Goal: Answer question/provide support: Share knowledge or assist other users

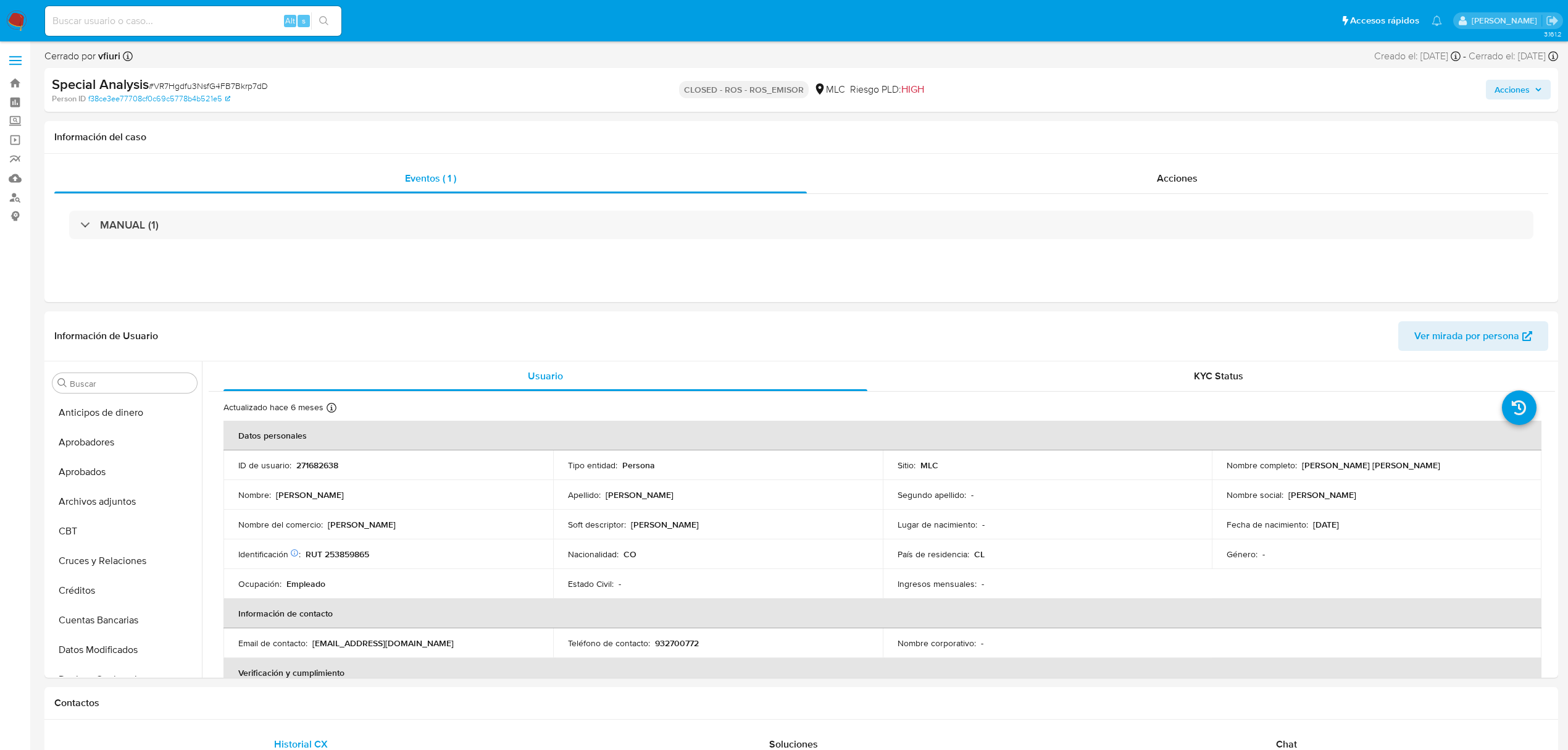
select select "10"
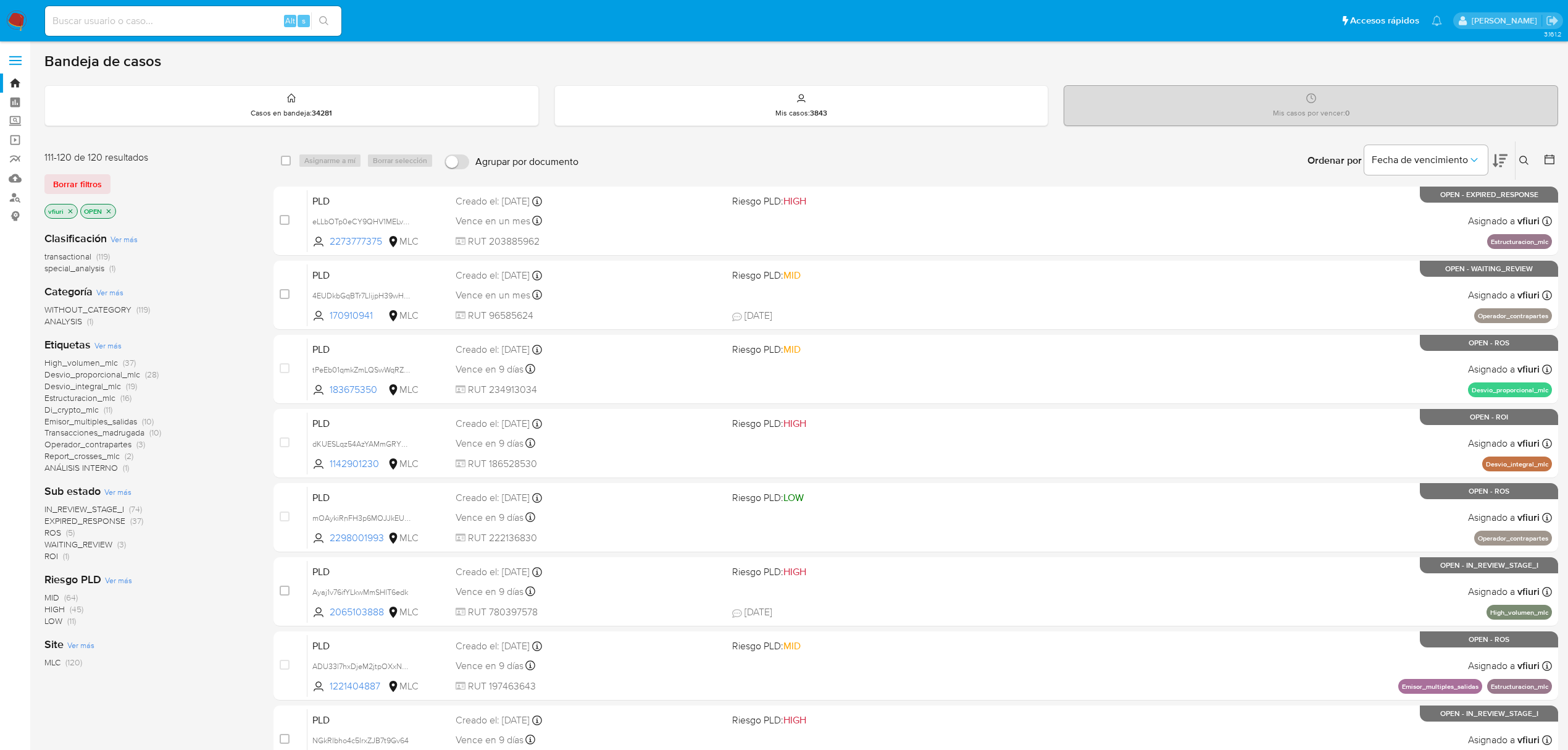
click at [1540, 160] on div at bounding box center [1548, 160] width 23 height 38
click at [1545, 162] on icon at bounding box center [1550, 159] width 10 height 10
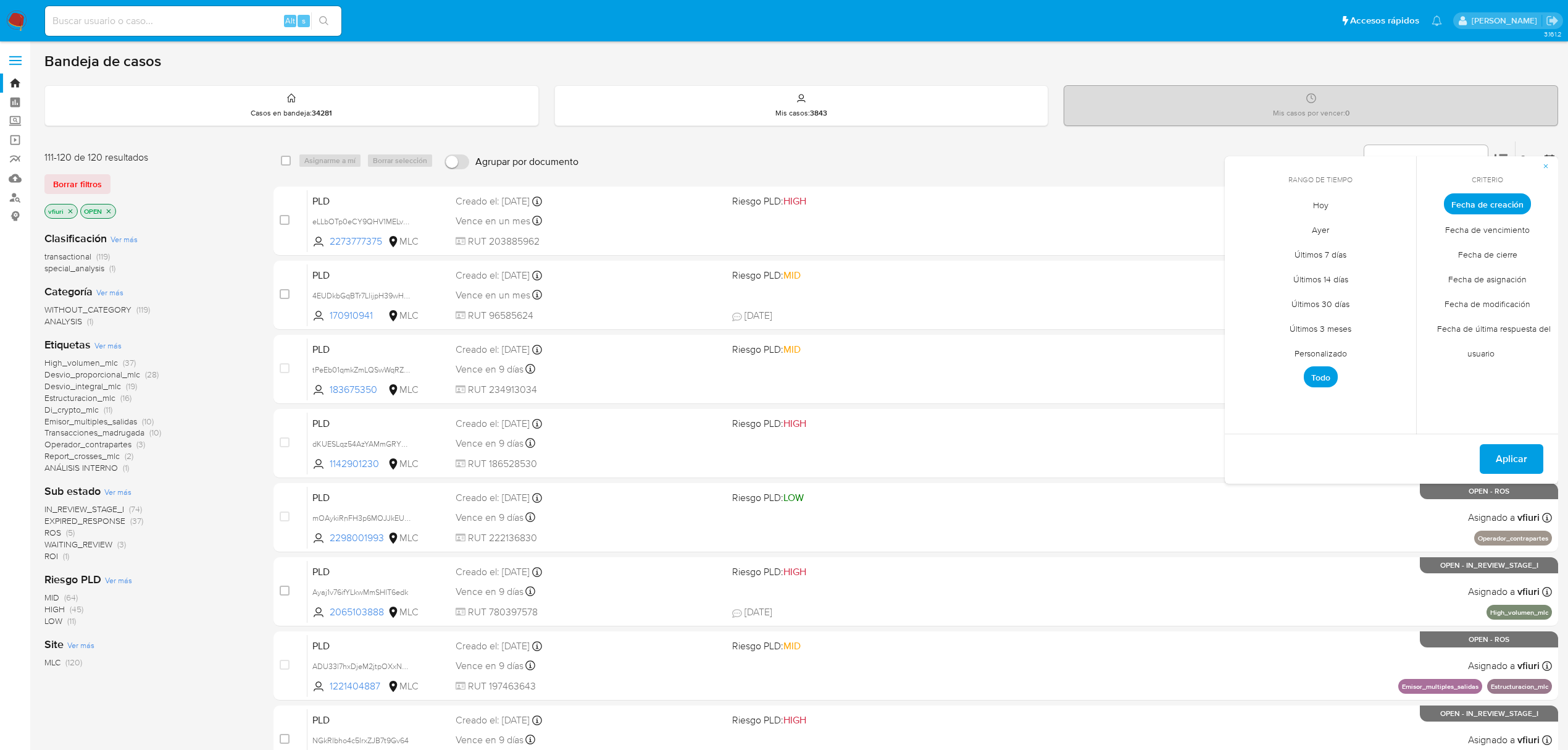
click at [1302, 356] on span "Personalizado" at bounding box center [1320, 353] width 78 height 25
click at [1245, 225] on icon "Mes anterior" at bounding box center [1244, 227] width 15 height 15
click at [1241, 230] on icon "Mes anterior" at bounding box center [1244, 227] width 15 height 15
click at [1365, 295] on button "12" at bounding box center [1370, 297] width 20 height 20
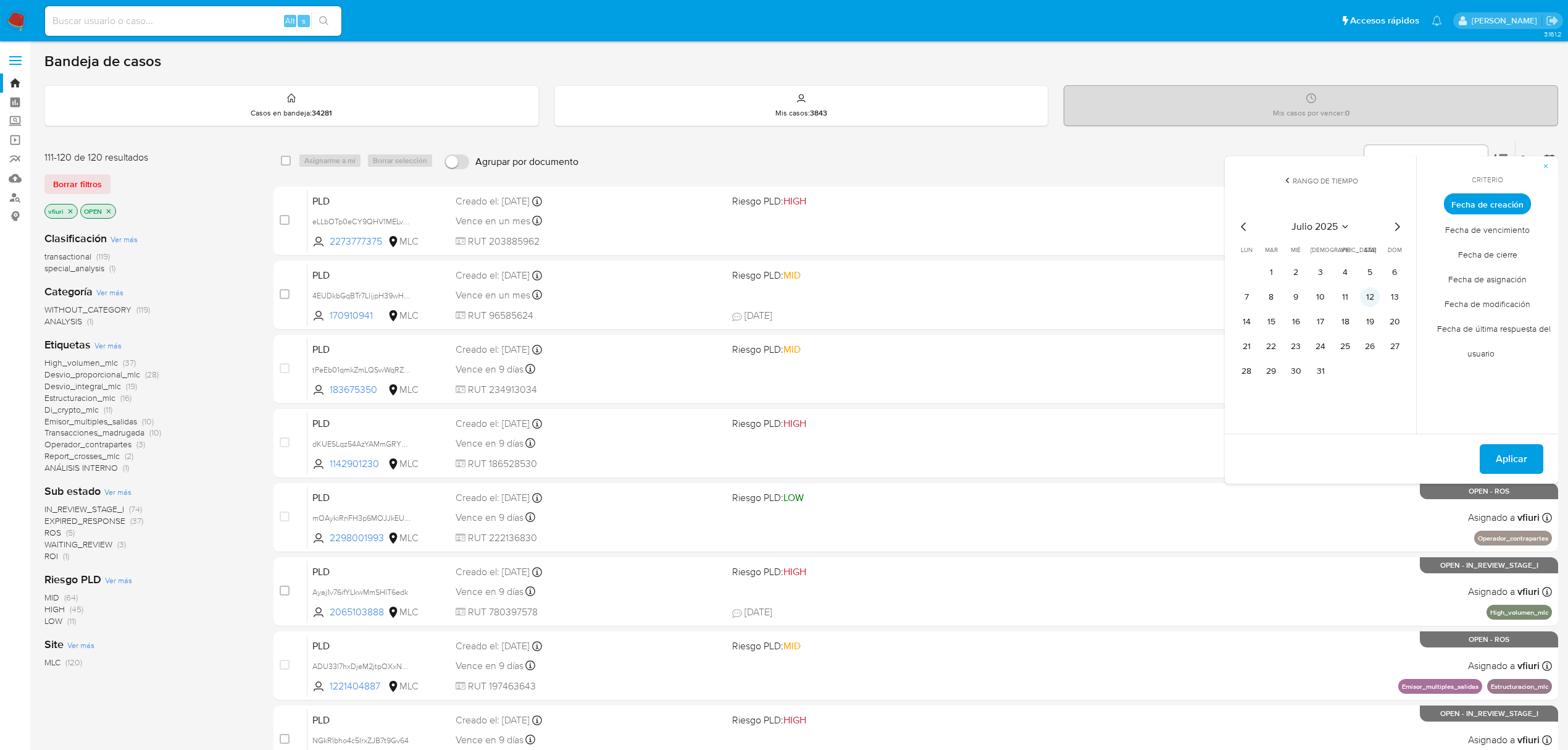
click at [1365, 295] on button "12" at bounding box center [1370, 297] width 20 height 20
click at [1479, 457] on div "Del 12 de julio de 2025 al 12 de julio de 2025 Aplicar" at bounding box center [1391, 458] width 333 height 50
click at [1502, 455] on span "Aplicar" at bounding box center [1512, 459] width 32 height 27
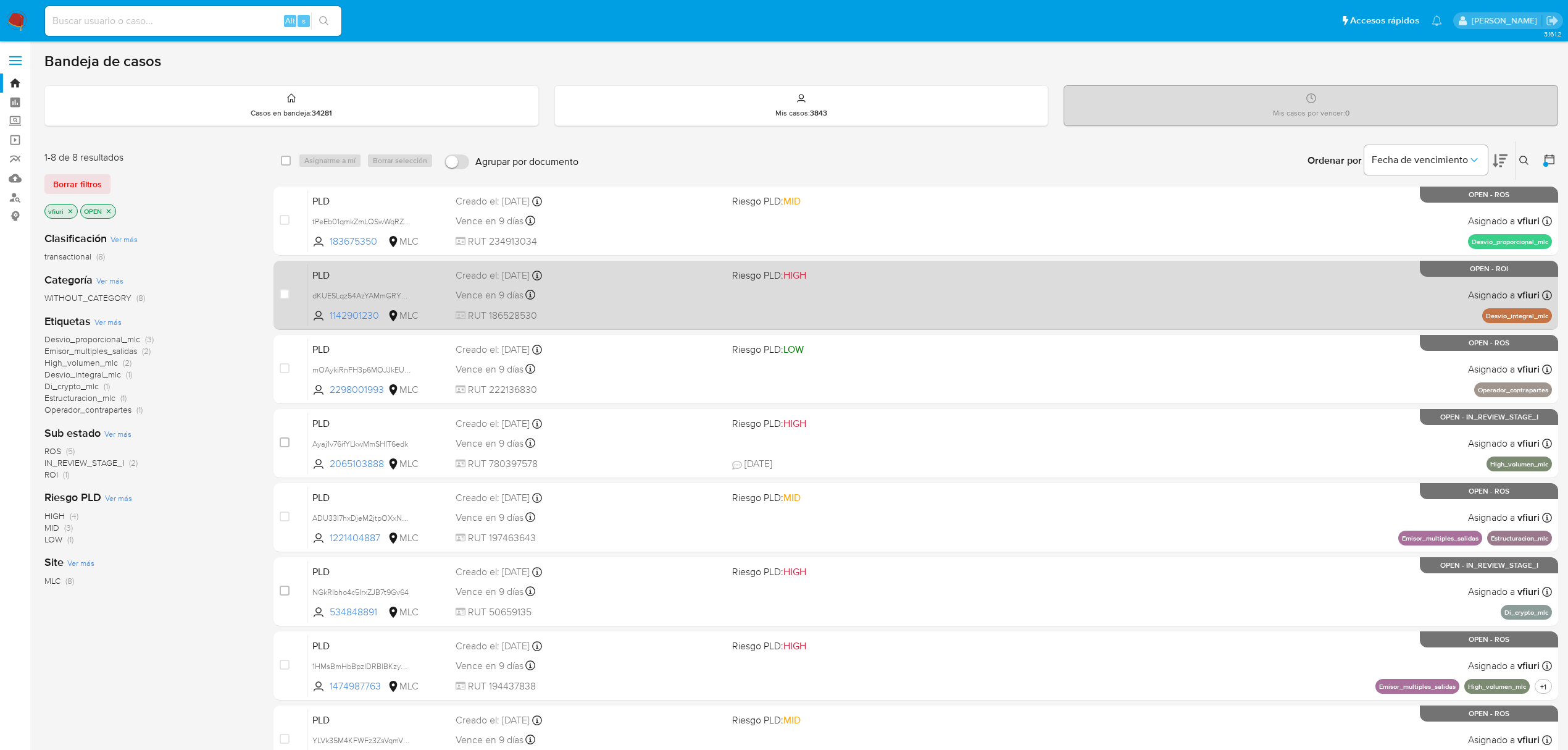
click at [819, 326] on div "case-item-checkbox No es posible asignar el caso PLD dKUESLqz54AzYAMmGRYKdvqo 1…" at bounding box center [916, 295] width 1285 height 69
click at [623, 289] on div "Vence en 9 días Vence el 10/10/2025 16:08:23" at bounding box center [589, 295] width 267 height 17
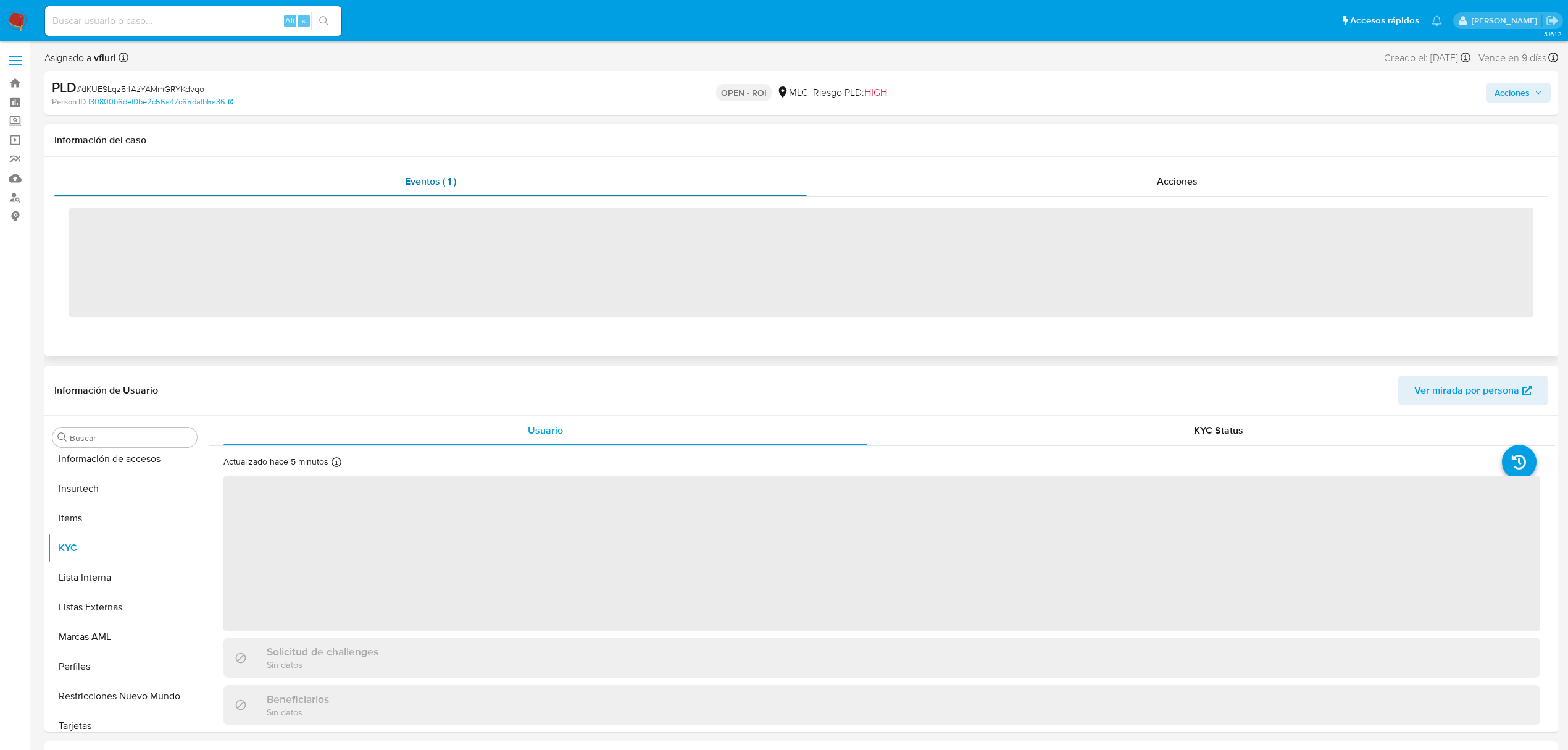
scroll to position [581, 0]
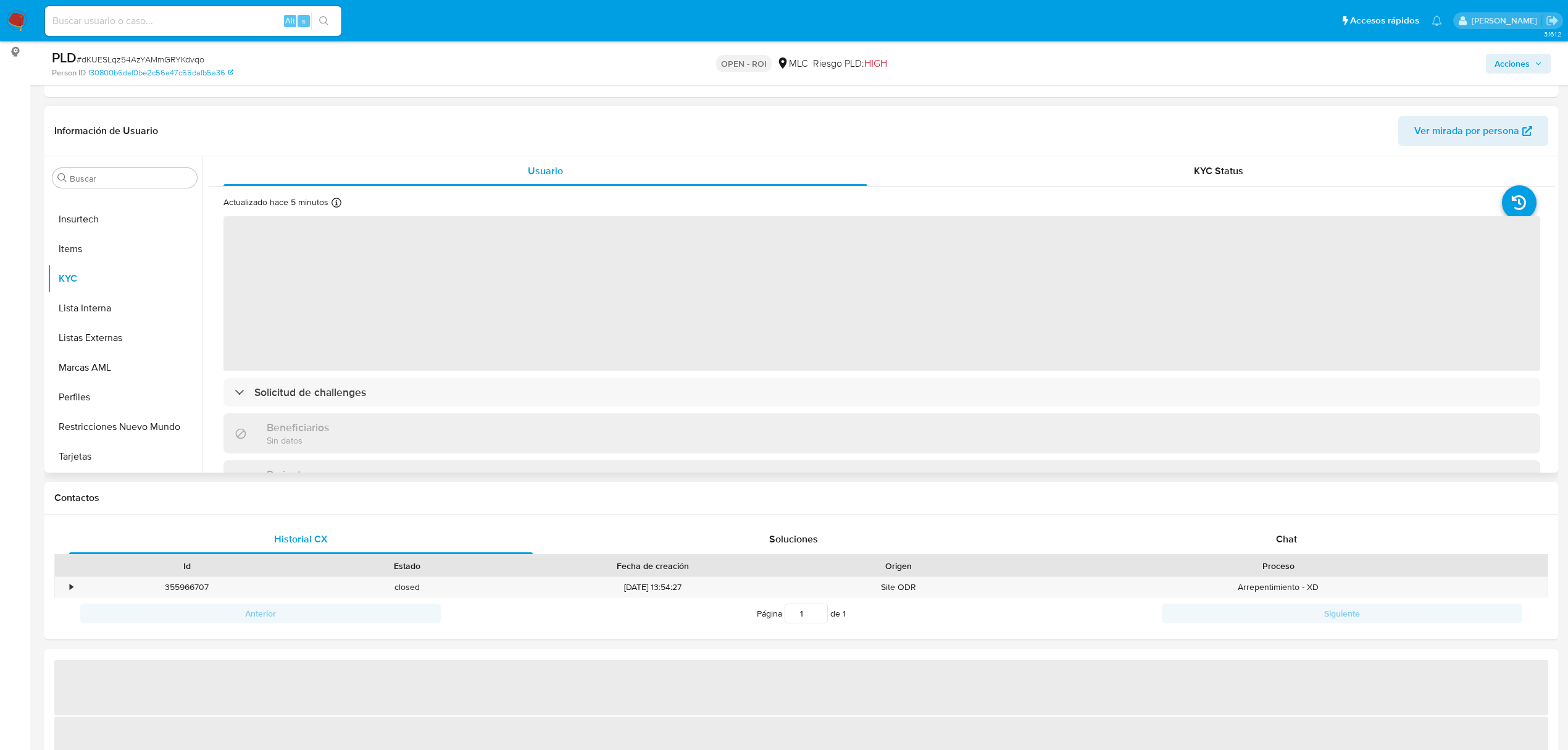
select select "10"
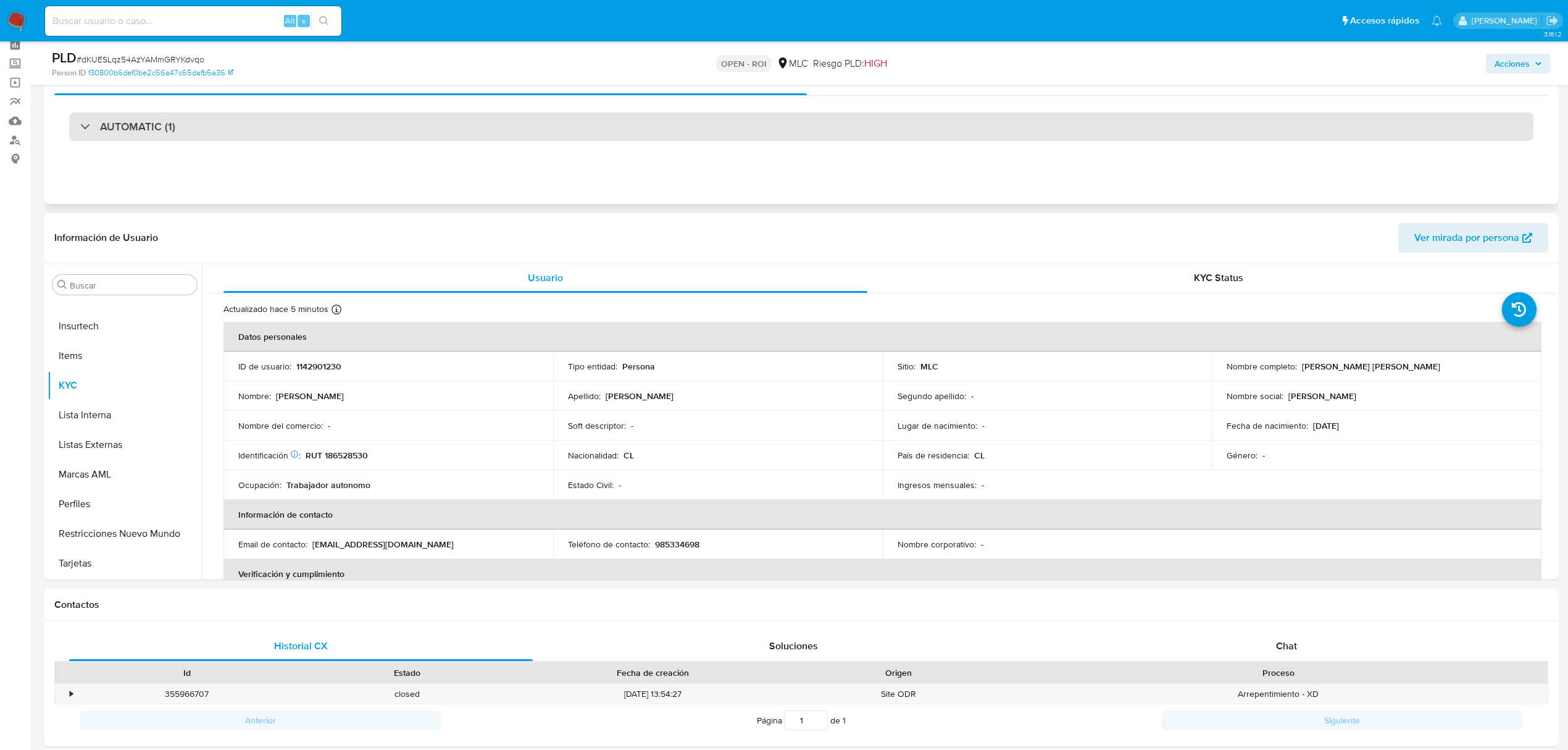
scroll to position [0, 0]
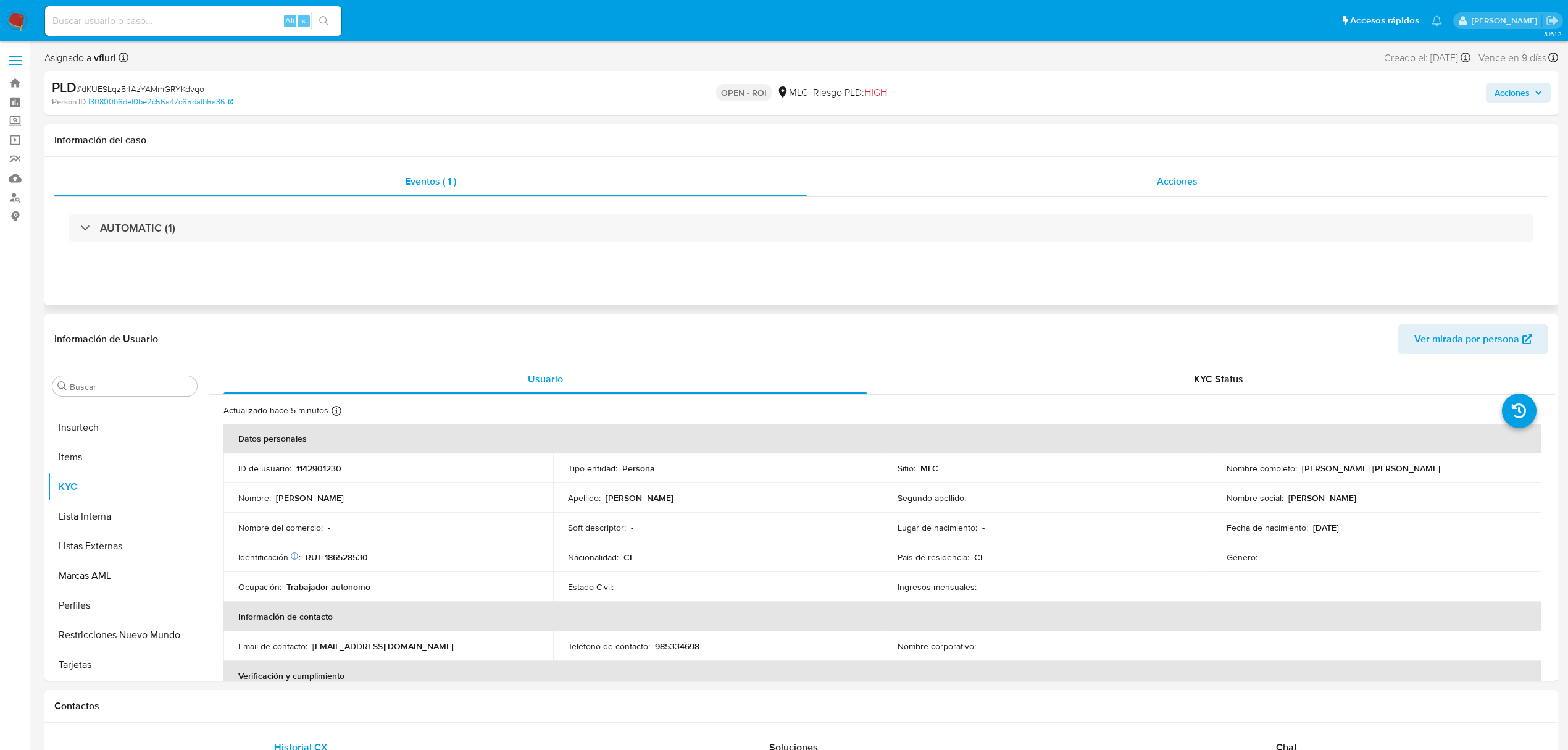
click at [1181, 186] on span "Acciones" at bounding box center [1178, 182] width 41 height 14
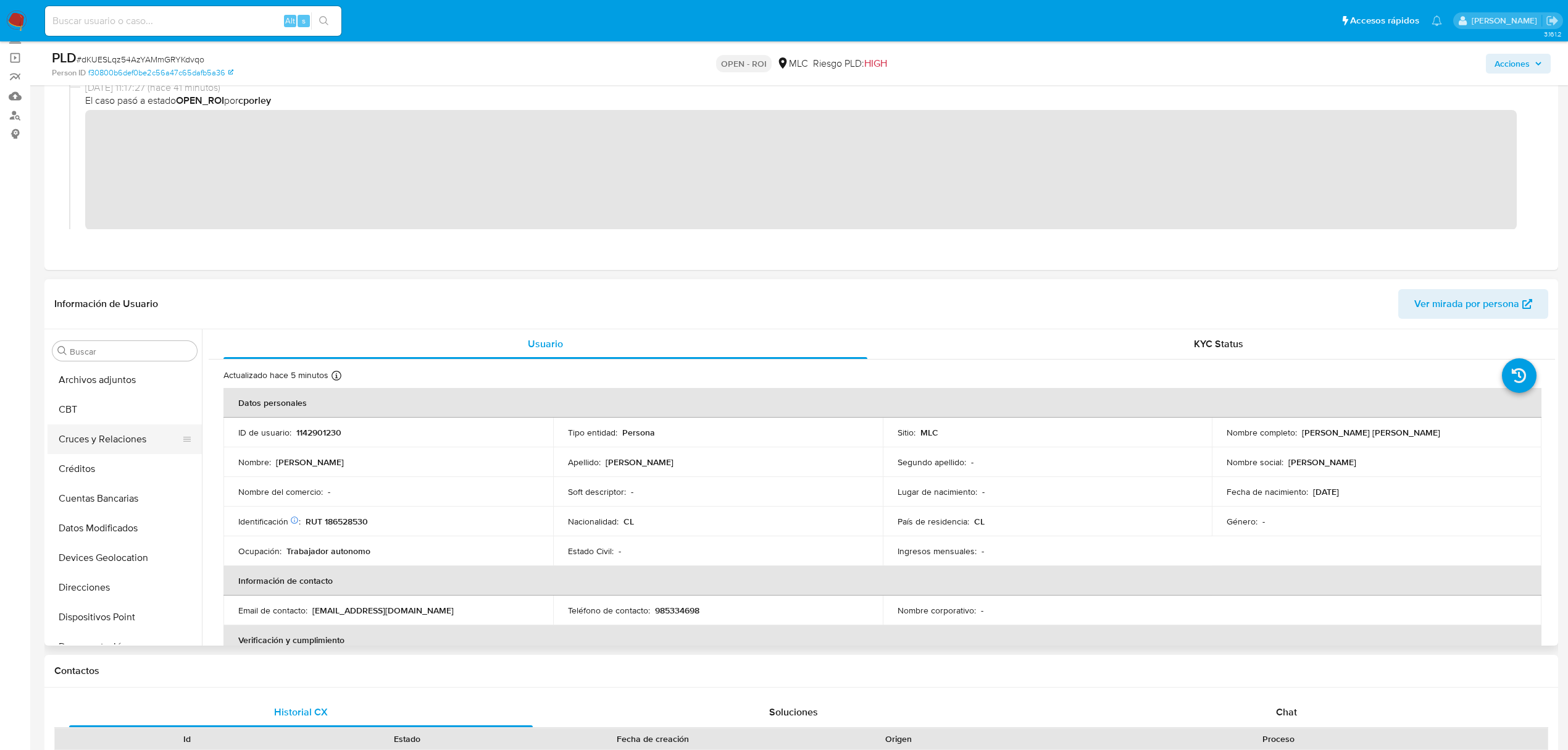
scroll to position [87, 0]
click at [117, 381] on button "Archivos adjuntos" at bounding box center [120, 382] width 144 height 30
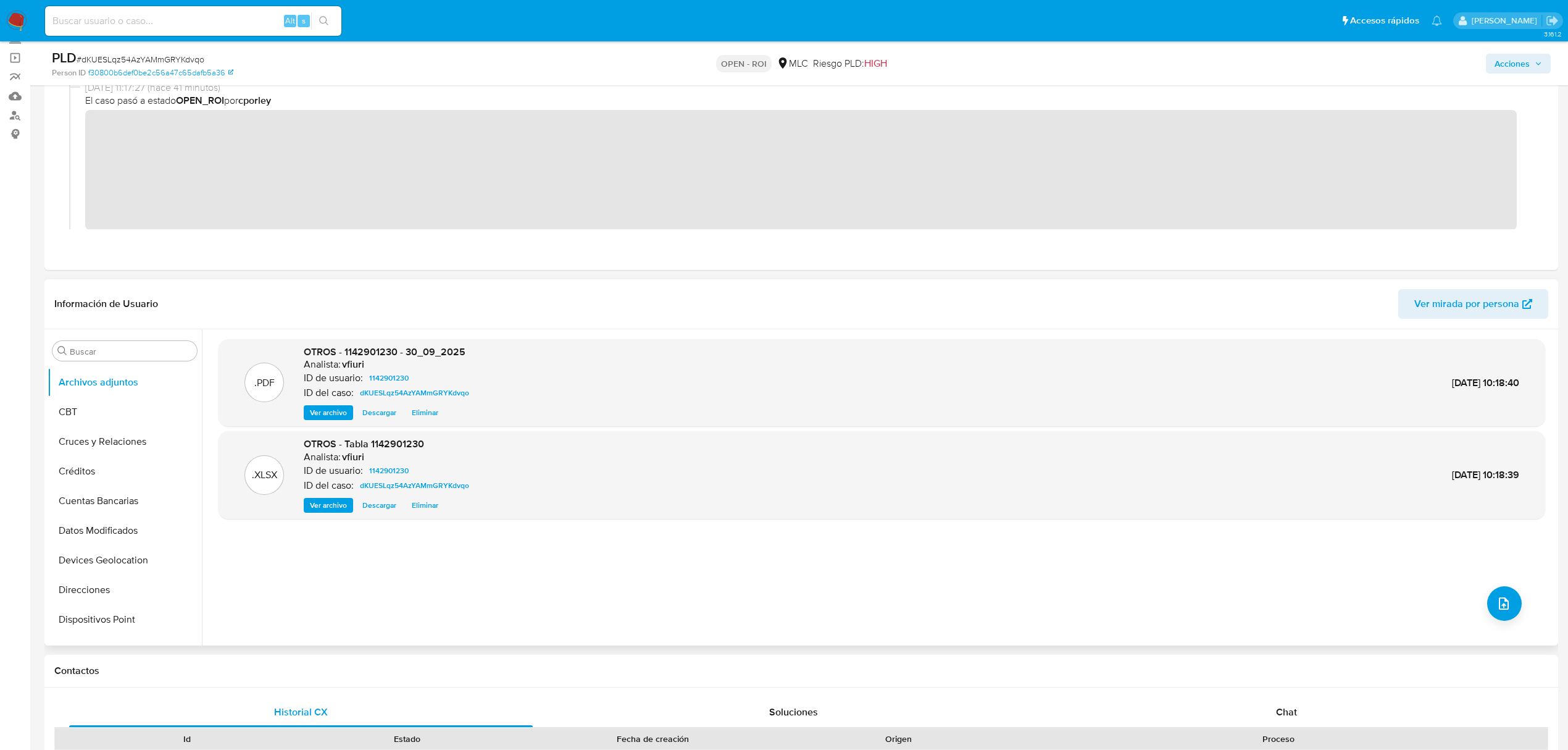
click at [345, 415] on span "Ver archivo" at bounding box center [329, 413] width 37 height 13
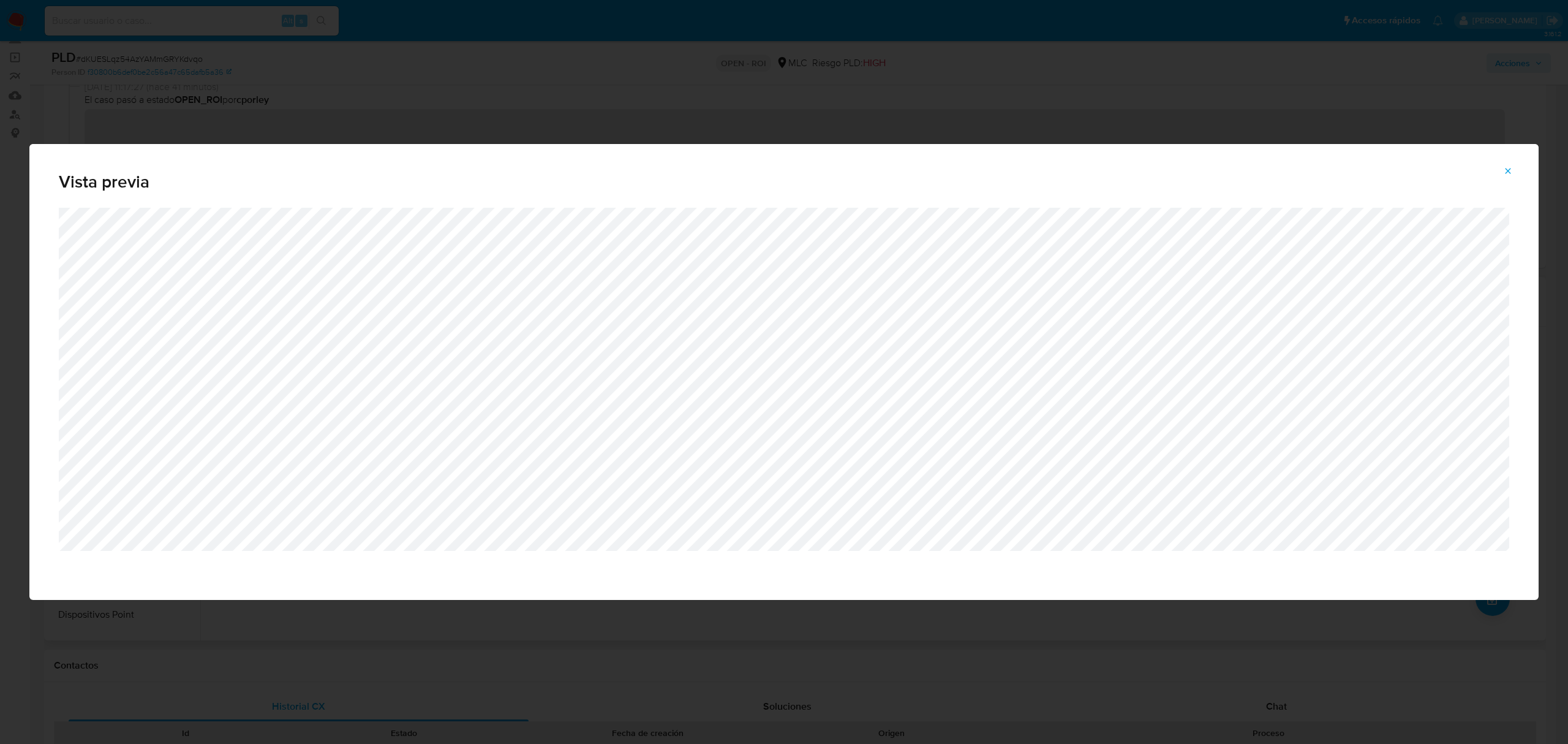
click at [1517, 173] on button "Attachment preview" at bounding box center [1508, 171] width 27 height 20
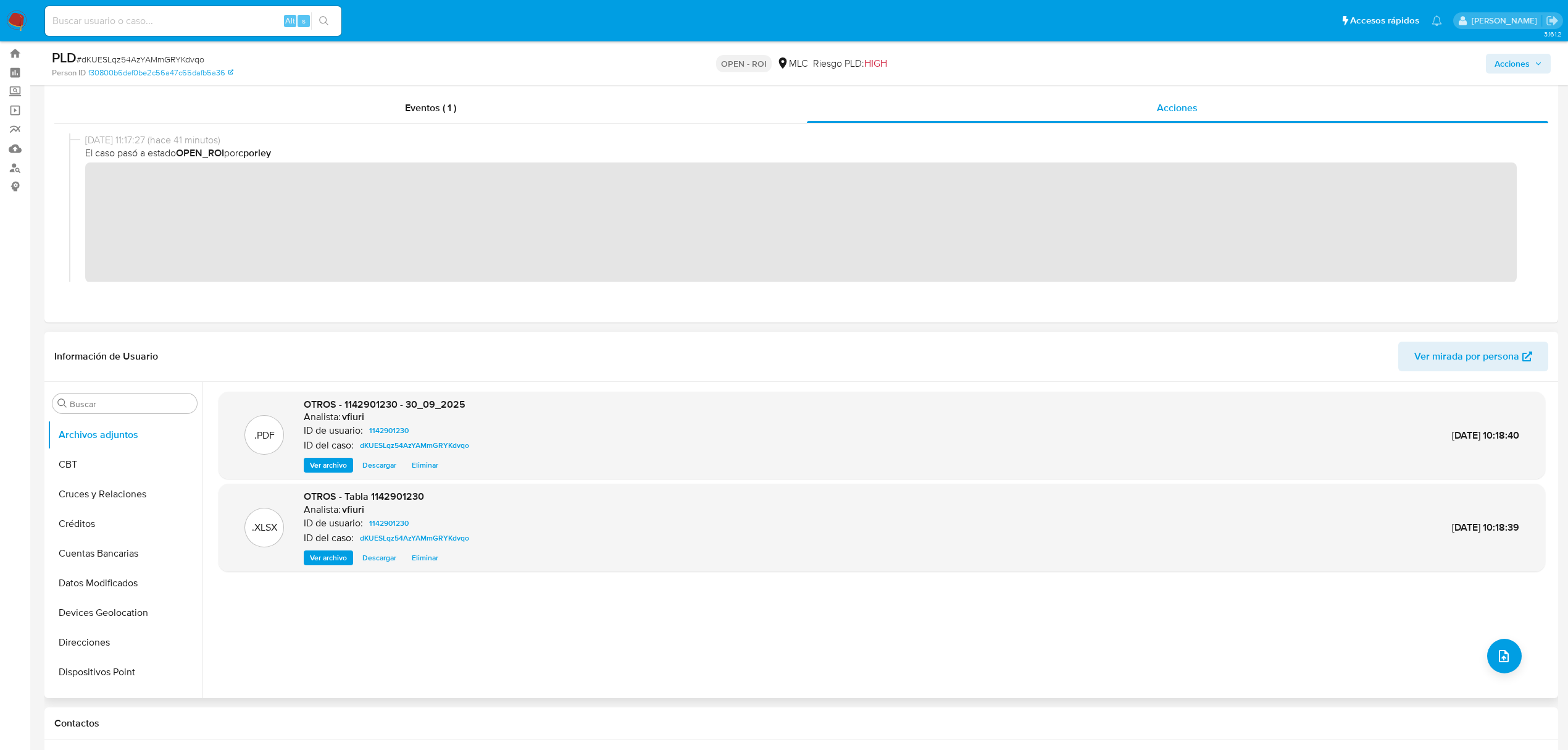
scroll to position [0, 0]
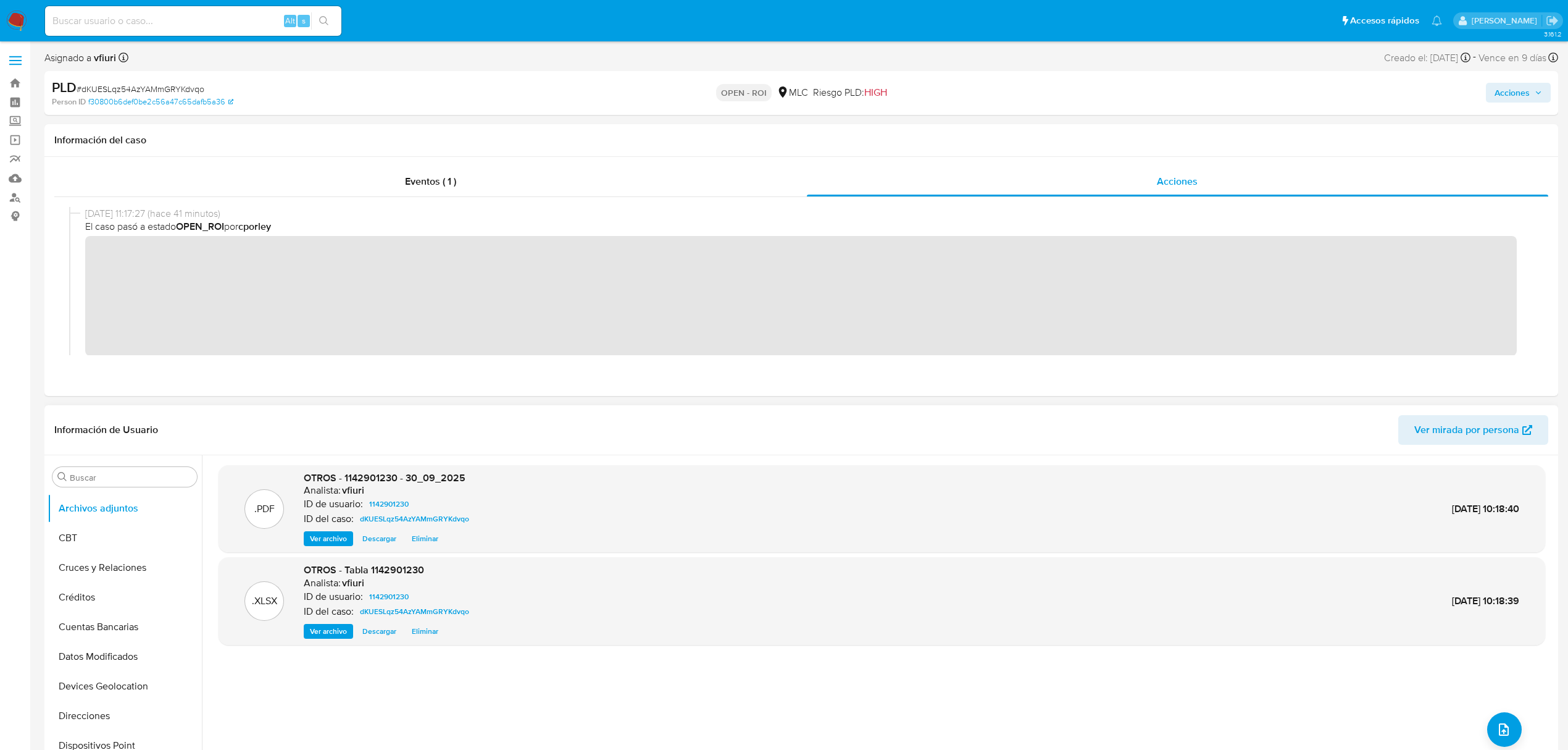
click at [1519, 96] on span "Acciones" at bounding box center [1512, 93] width 35 height 20
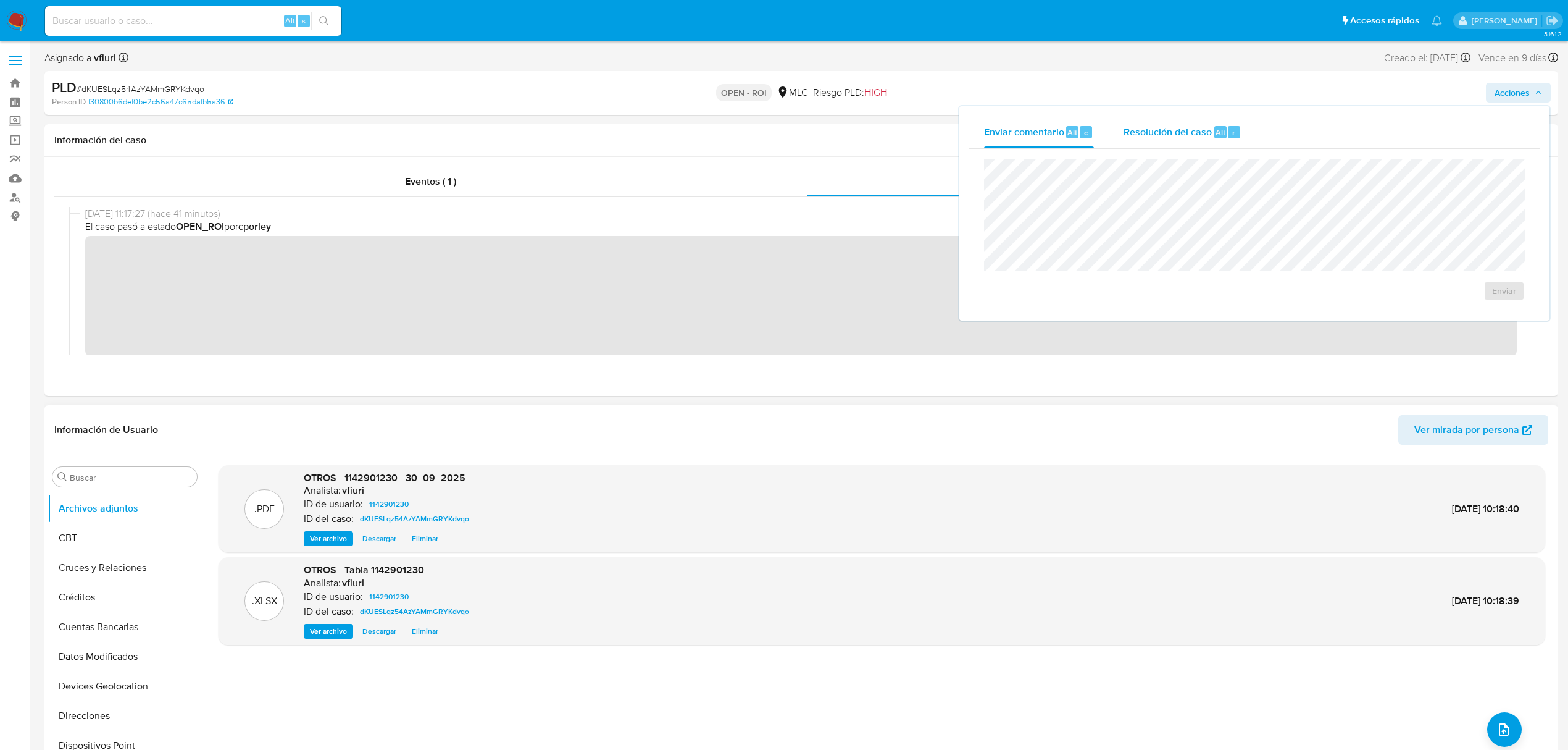
click at [1205, 127] on span "Resolución del caso" at bounding box center [1168, 132] width 89 height 14
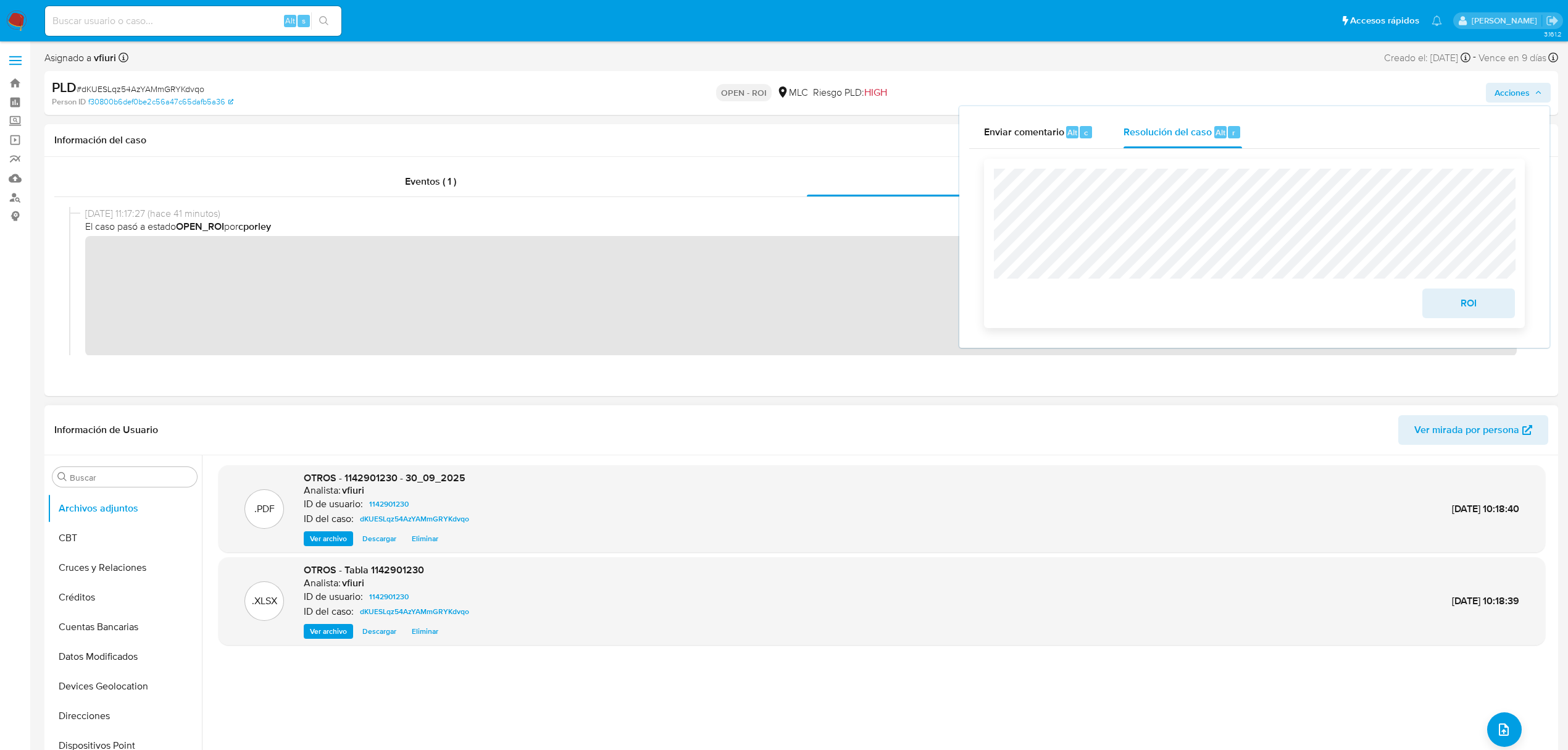
click at [1472, 314] on span "ROI" at bounding box center [1469, 303] width 60 height 27
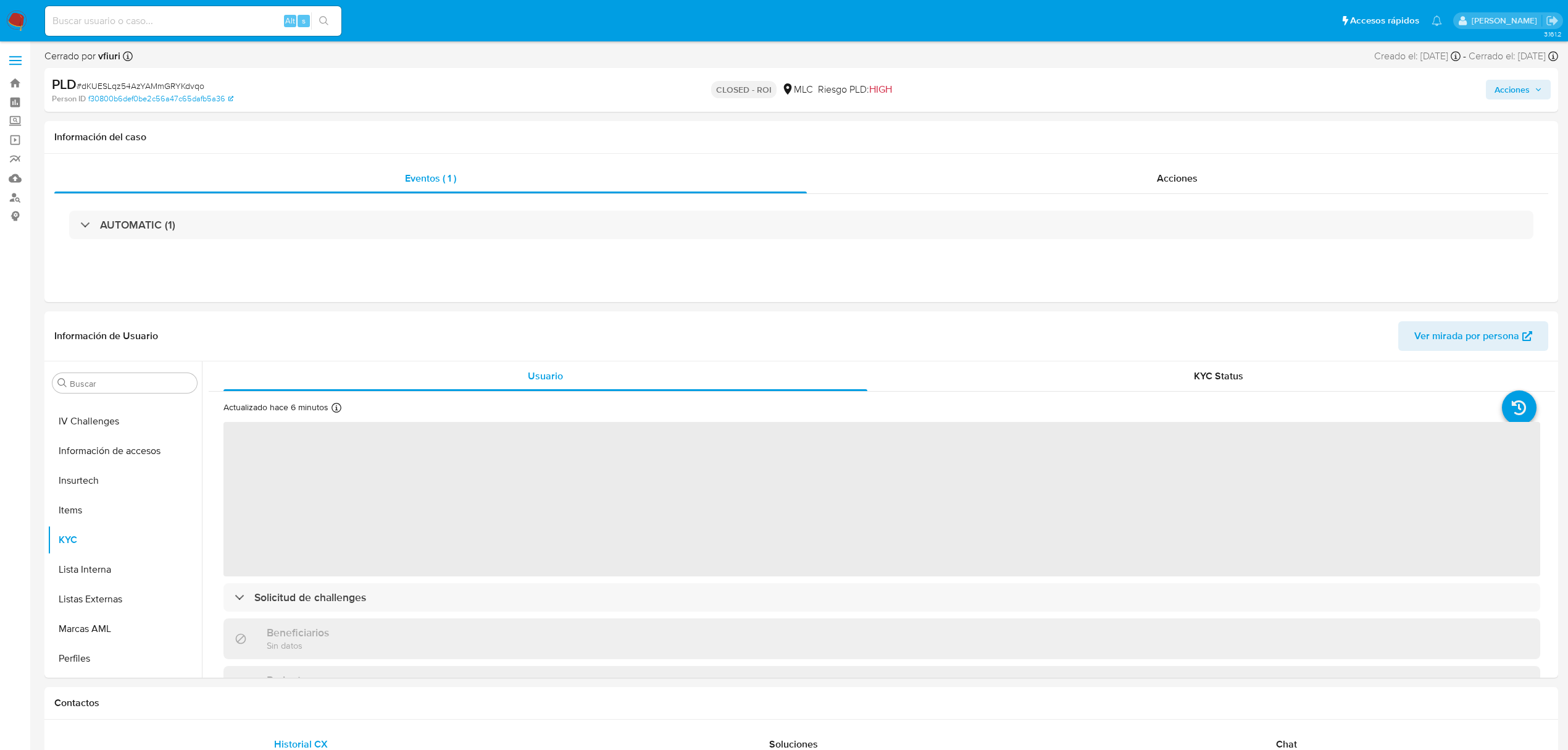
select select "10"
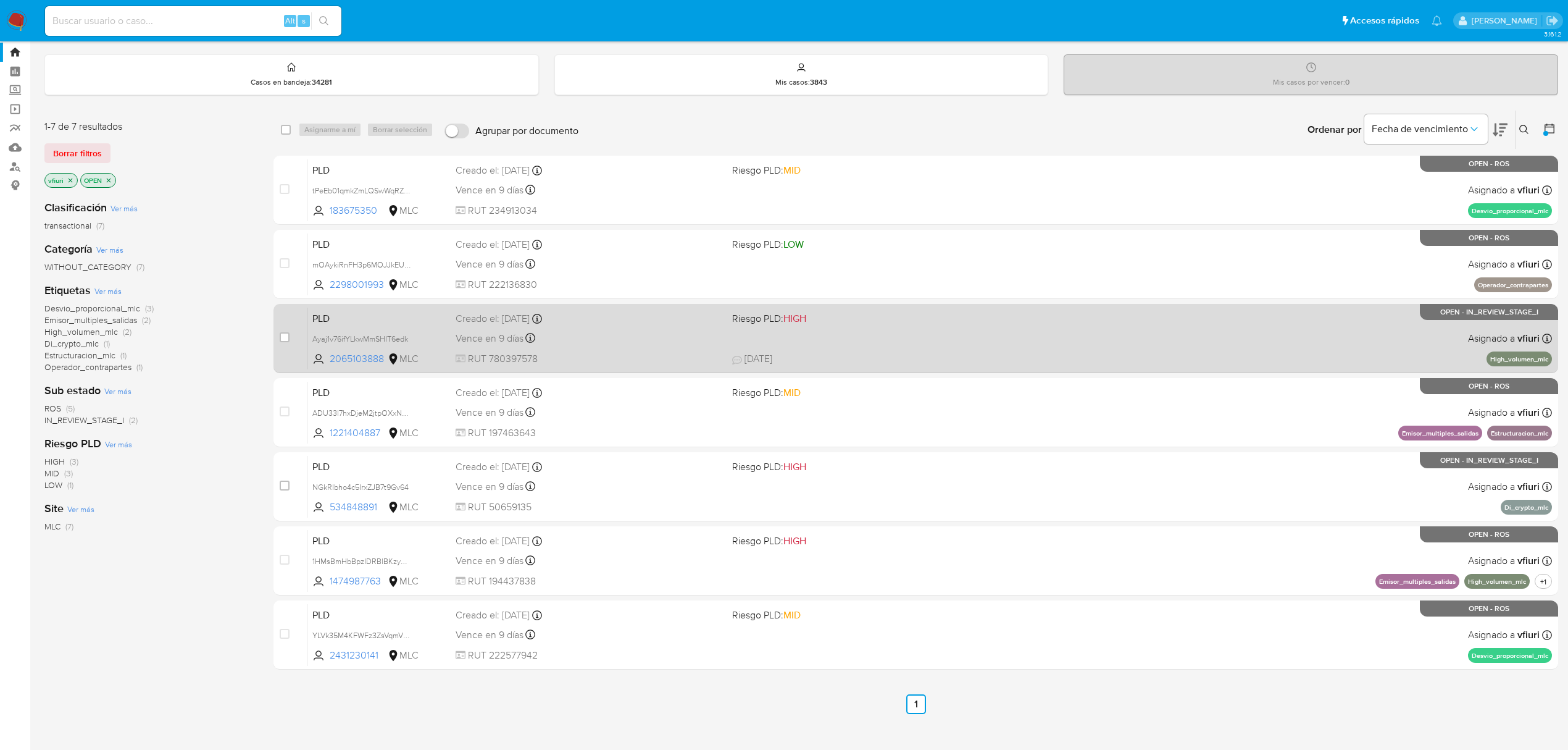
scroll to position [47, 0]
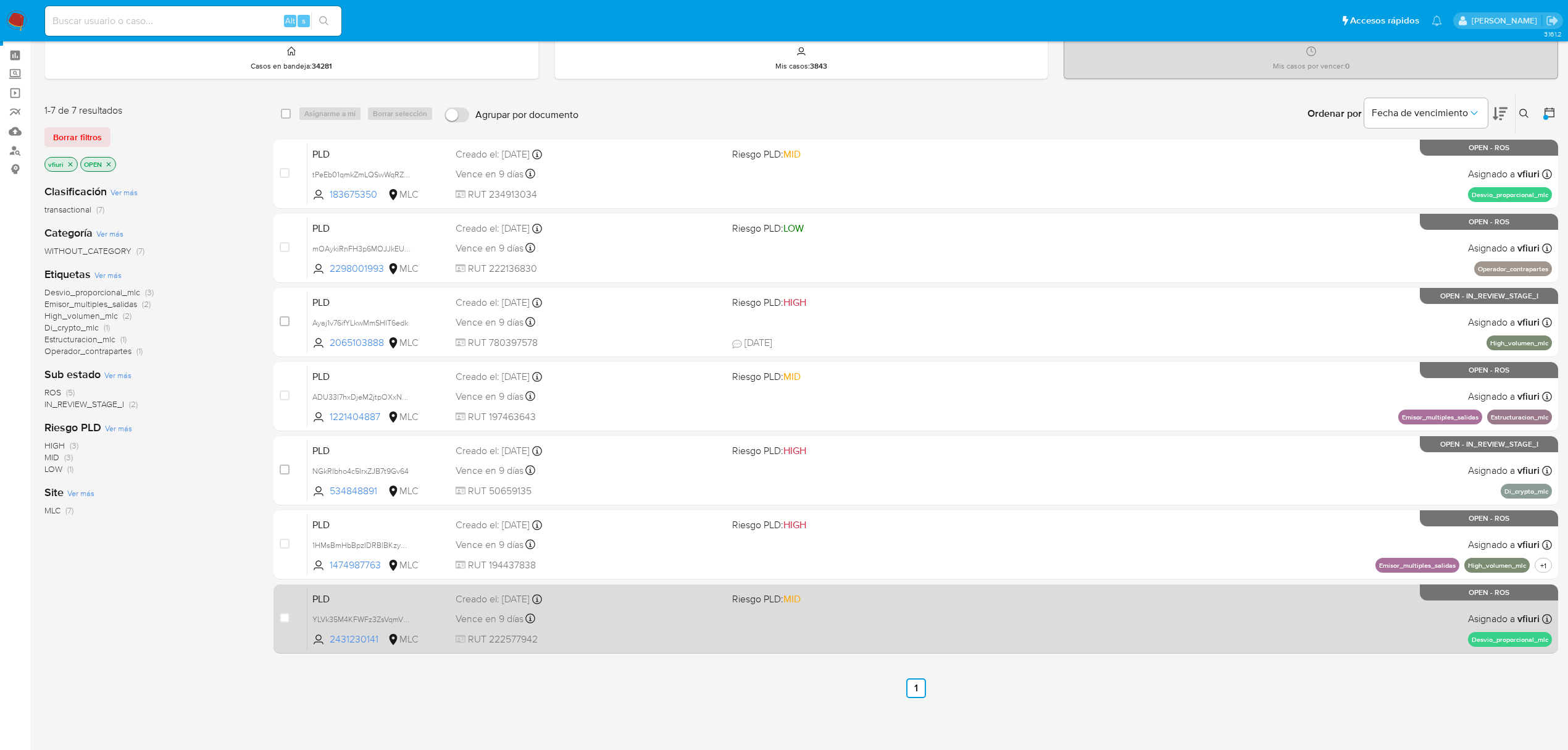
click at [870, 630] on div "PLD YLVk35M4KFWFz3ZsVqmVDoMB 2431230141 MLC Riesgo PLD: MID Creado el: 12/07/20…" at bounding box center [930, 618] width 1245 height 63
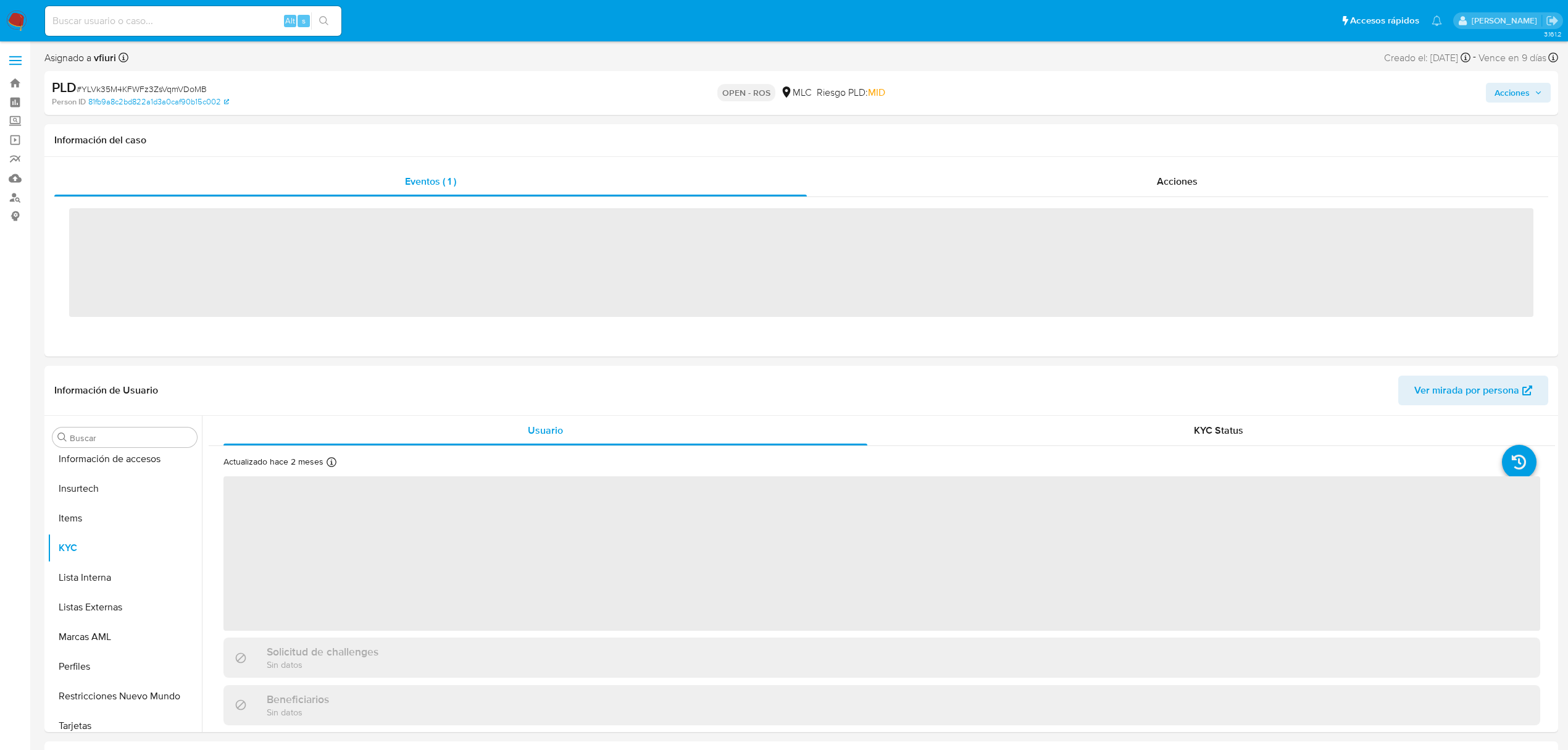
scroll to position [581, 0]
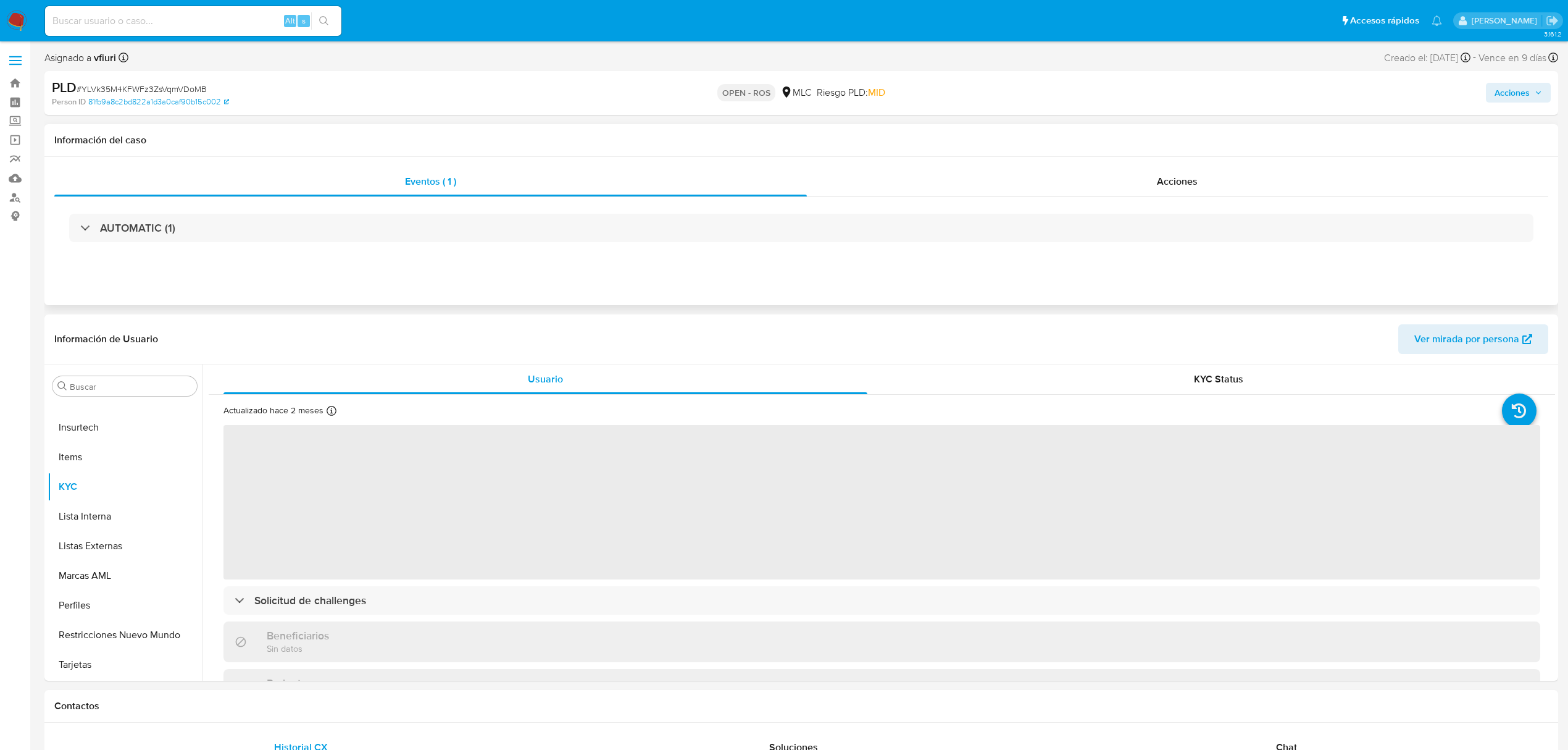
select select "10"
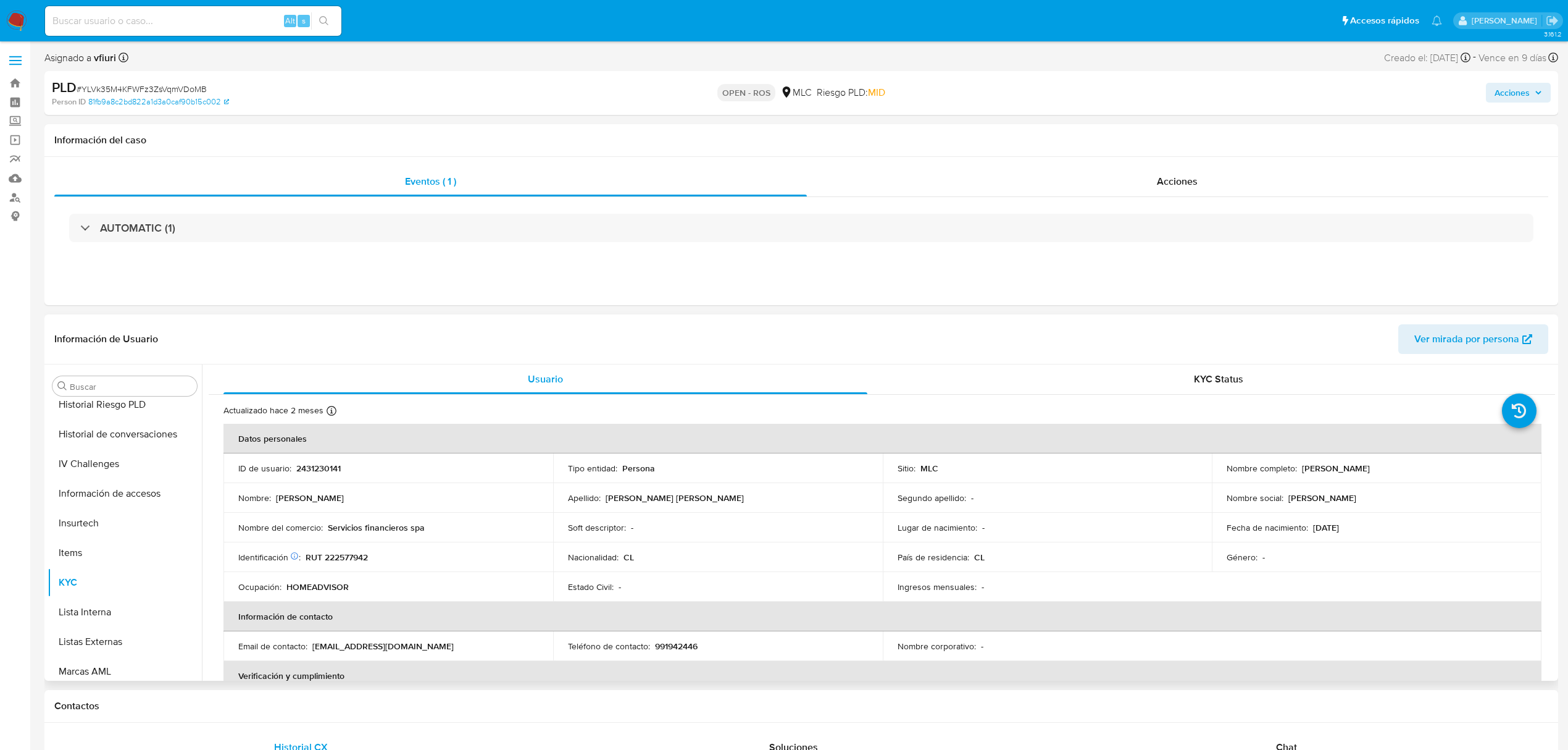
scroll to position [334, 0]
click at [87, 502] on button "General" at bounding box center [120, 497] width 144 height 30
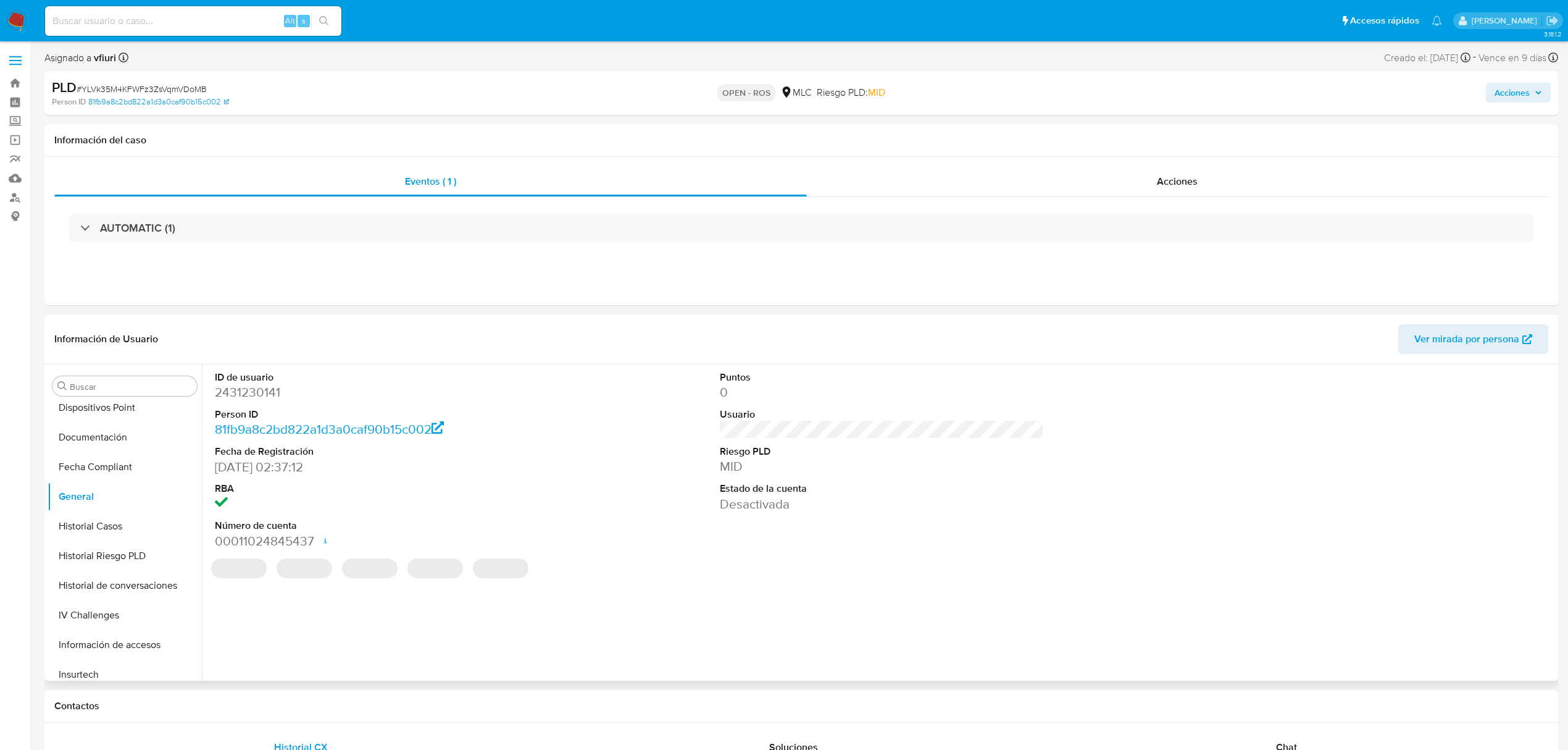
click at [260, 398] on dd "2431230141" at bounding box center [376, 392] width 324 height 18
copy dd "2431230141"
click at [257, 402] on dl "ID de usuario 2431230141 Person ID 81fb9a8c2bd822a1d3a0caf90b15c002 Fecha de Re…" at bounding box center [376, 460] width 324 height 179
click at [253, 386] on dd "2431230141" at bounding box center [376, 392] width 324 height 18
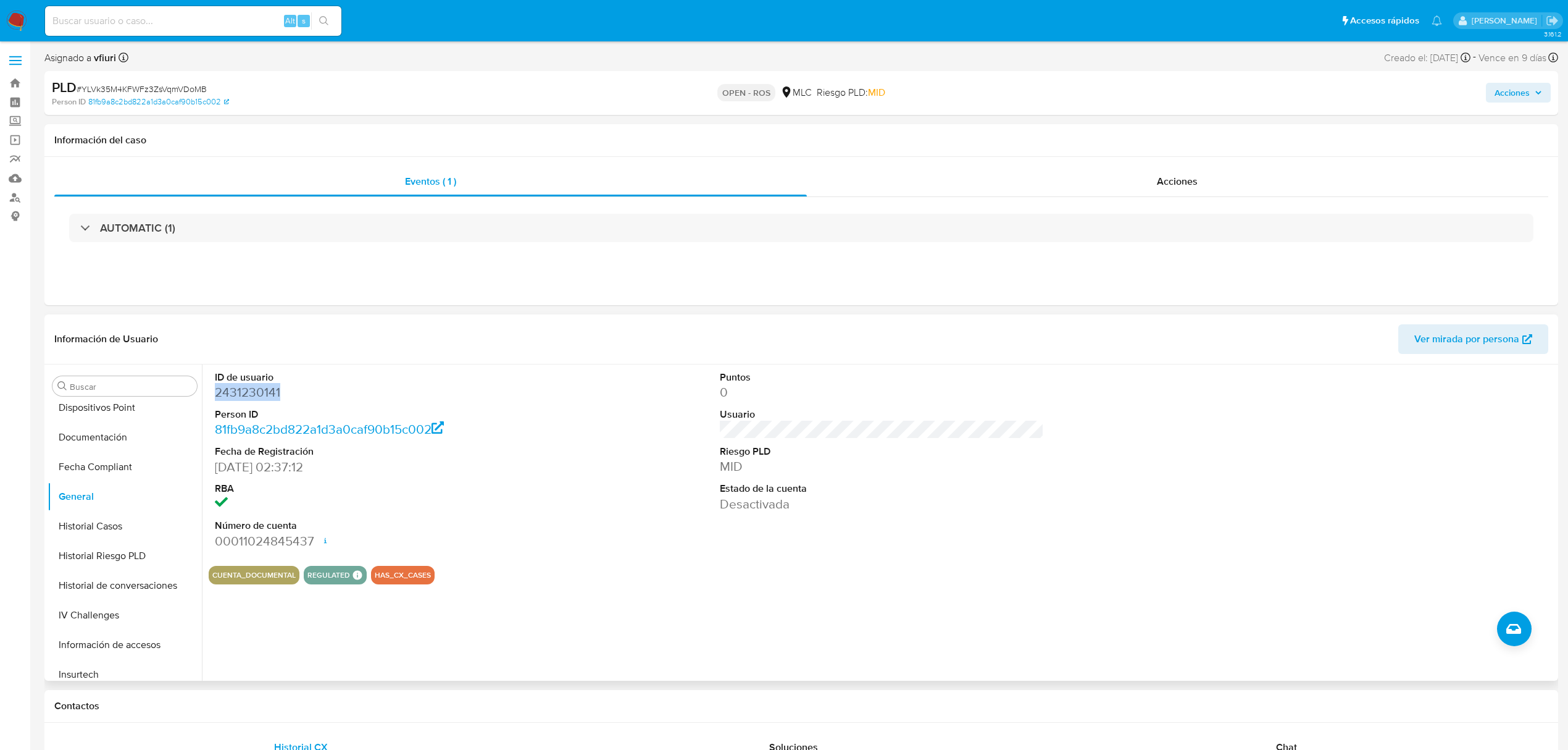
click at [253, 386] on dd "2431230141" at bounding box center [376, 392] width 324 height 18
copy dd "2431230141"
click at [141, 85] on span "# YLVk35M4KFWFz3ZsVqmVDoMB" at bounding box center [141, 89] width 130 height 13
copy span "YLVk35M4KFWFz3ZsVqmVDoMB"
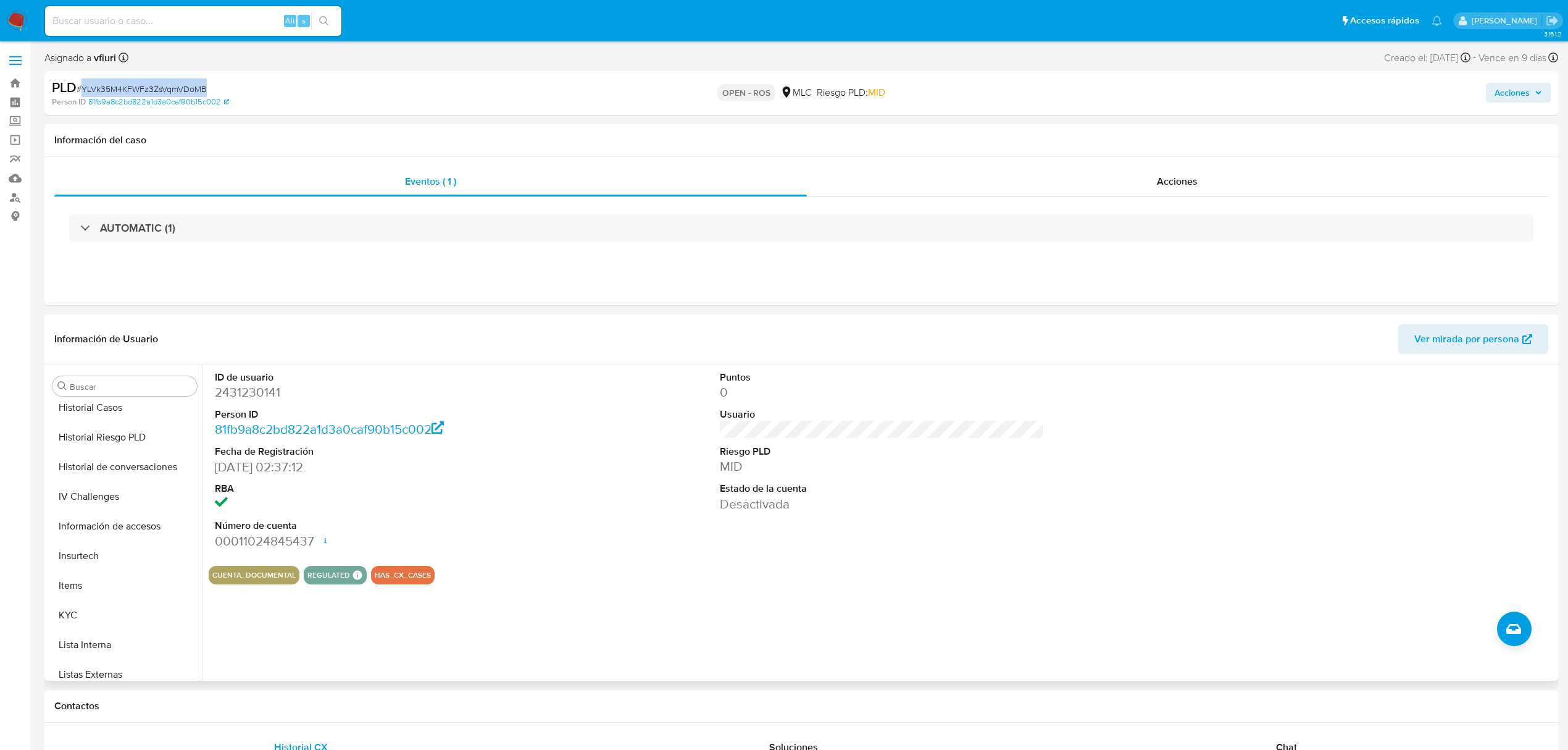
scroll to position [581, 0]
click at [89, 475] on button "KYC" at bounding box center [120, 487] width 144 height 30
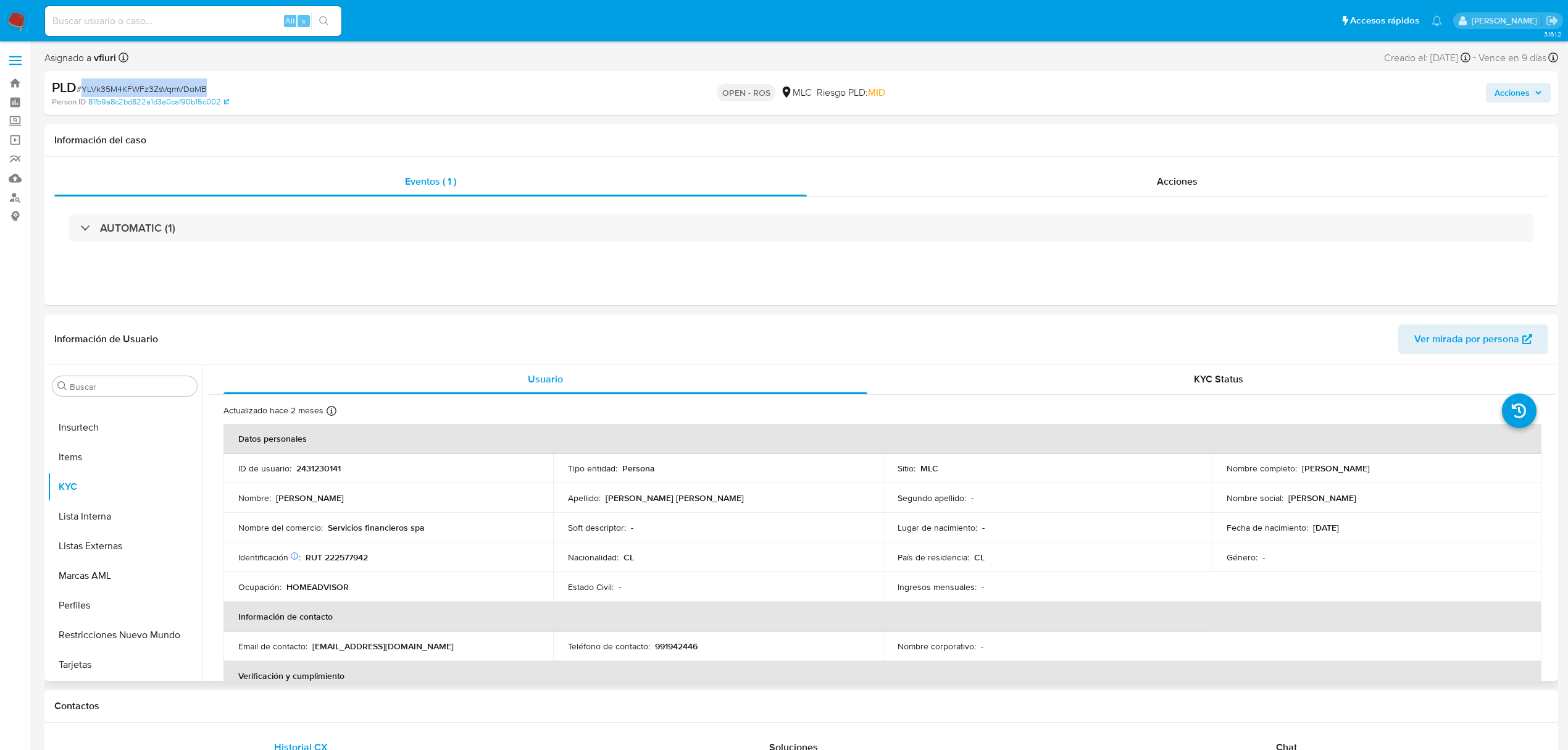
drag, startPoint x: 1298, startPoint y: 466, endPoint x: 1427, endPoint y: 469, distance: 129.0
click at [1427, 469] on div "Nombre completo : [PERSON_NAME]" at bounding box center [1377, 468] width 300 height 11
copy p "[PERSON_NAME]"
drag, startPoint x: 376, startPoint y: 554, endPoint x: 314, endPoint y: 549, distance: 62.2
click at [314, 549] on td "Identificación Nº de serie: 521516284 : RUT 222577942" at bounding box center [388, 557] width 330 height 30
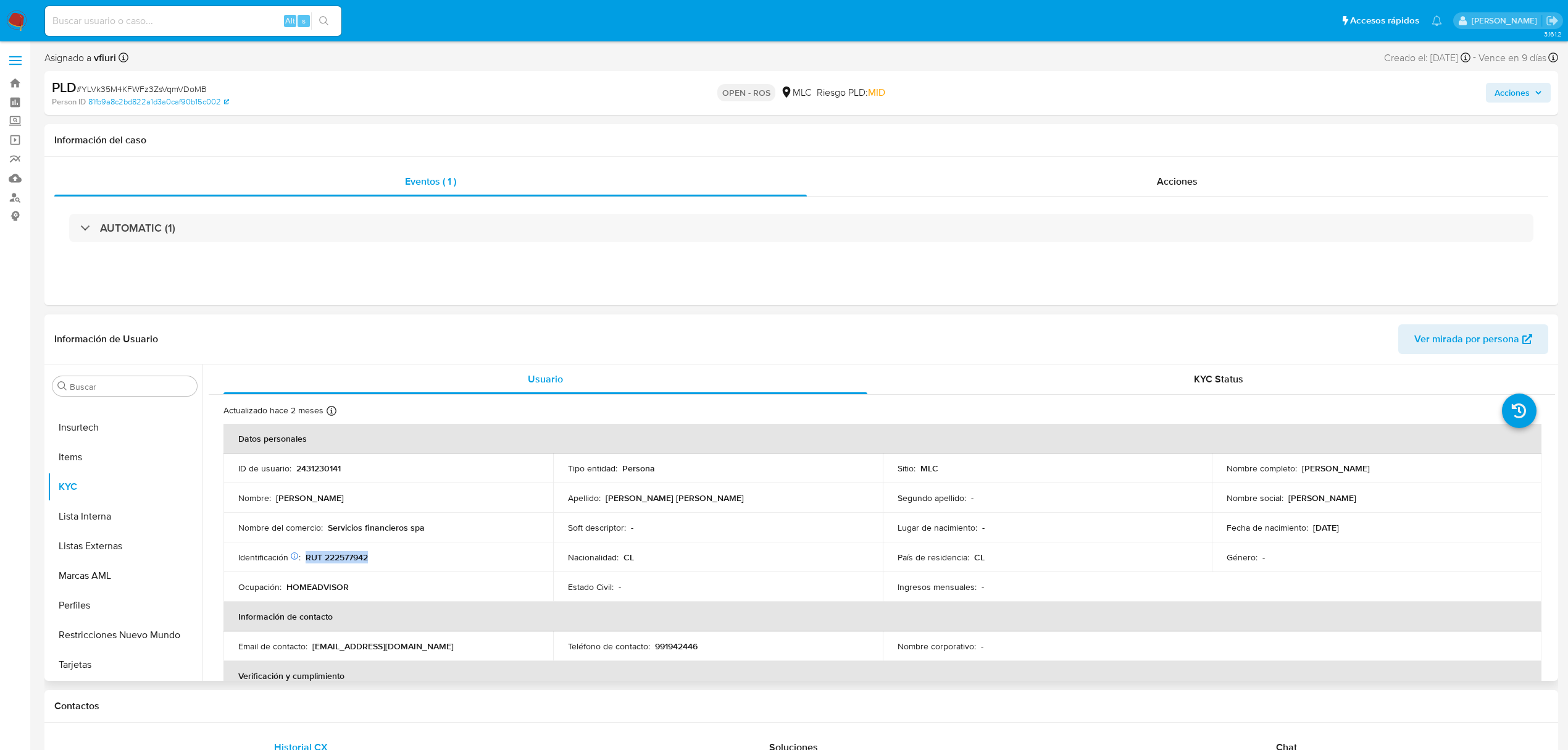
copy p "RUT 222577942"
click at [235, 209] on div "AUTOMATIC (1)" at bounding box center [801, 228] width 1494 height 62
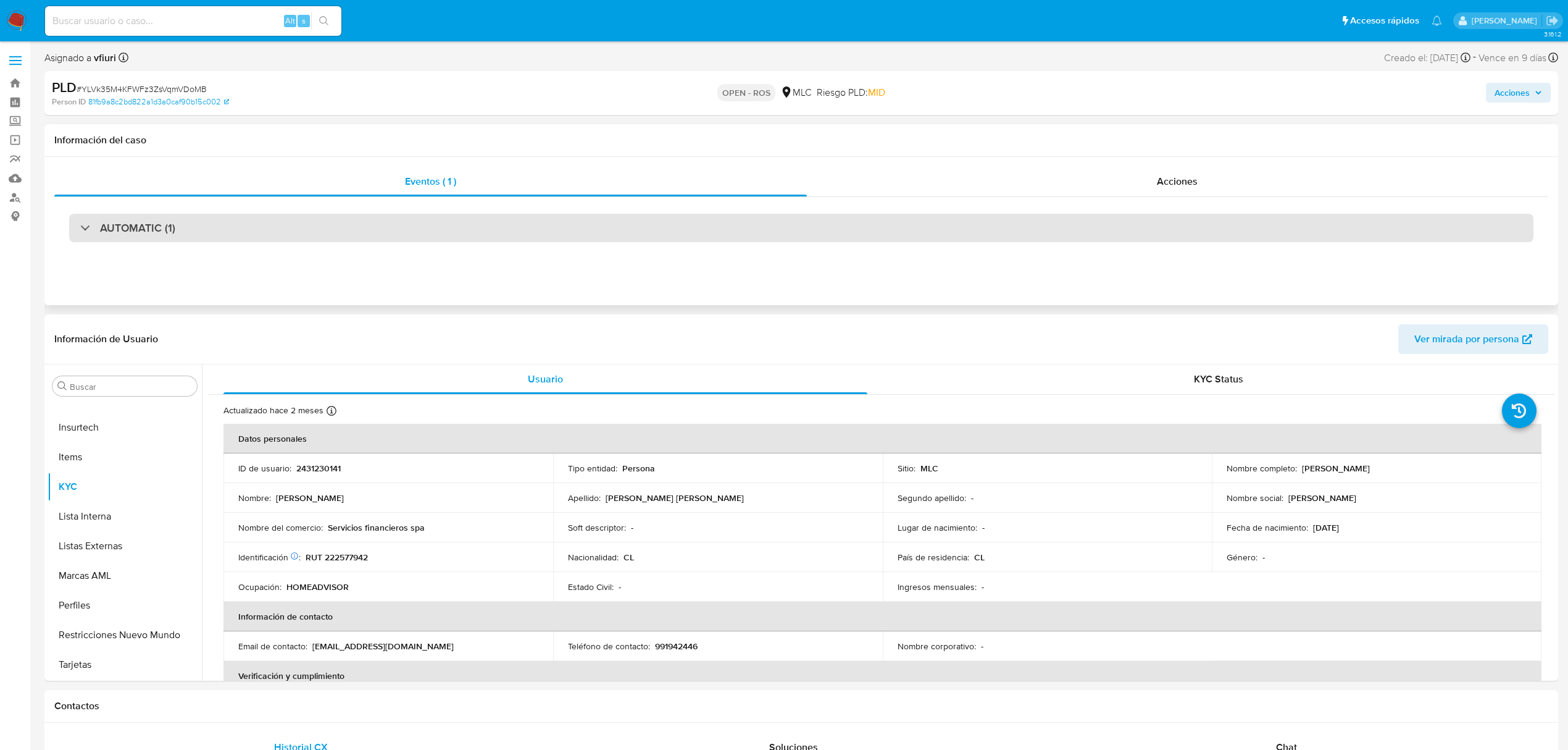
click at [228, 225] on div "AUTOMATIC (1)" at bounding box center [801, 228] width 1465 height 28
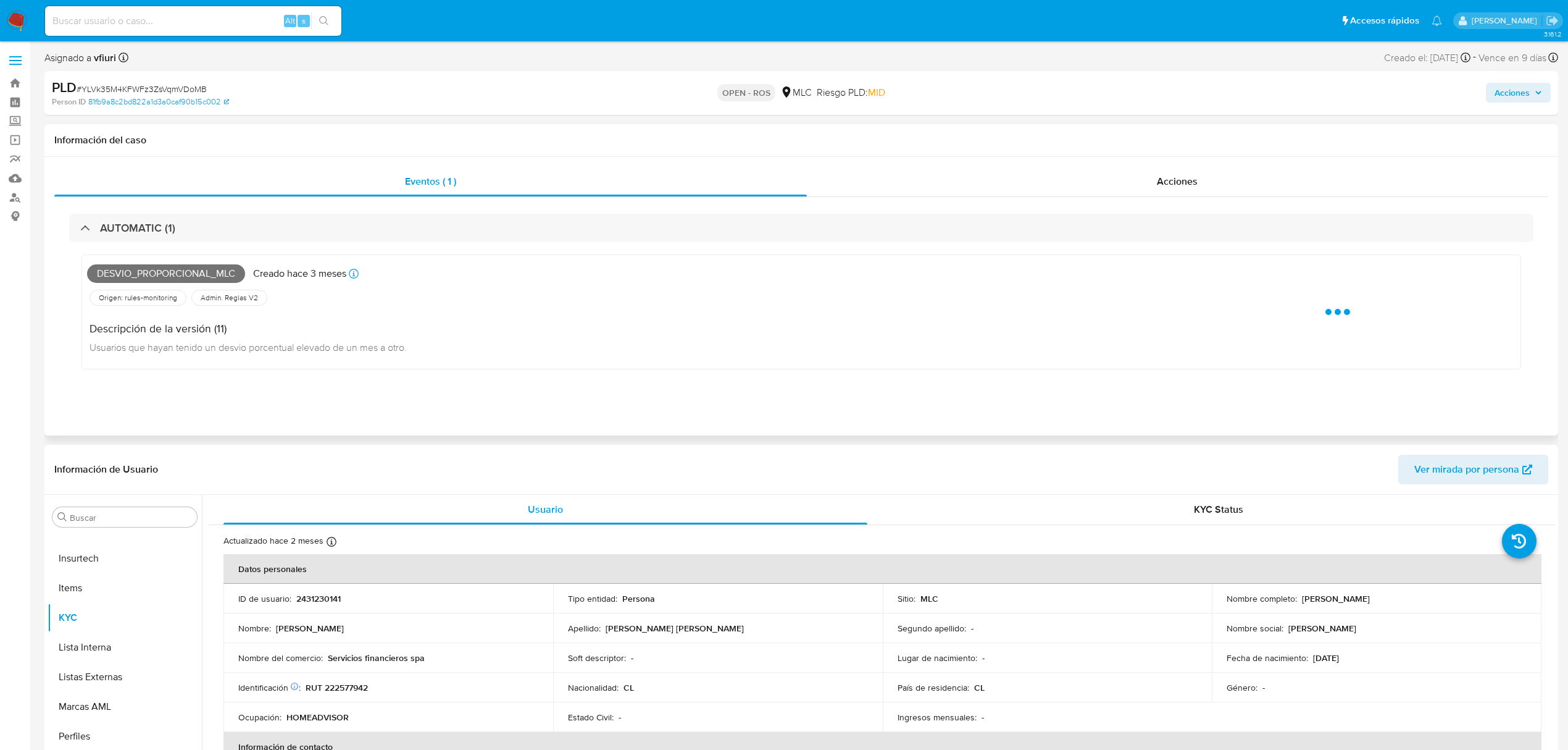
click at [144, 275] on span "Desvio_proporcional_mlc" at bounding box center [166, 274] width 158 height 18
copy span "Desvio_proporcional_mlc"
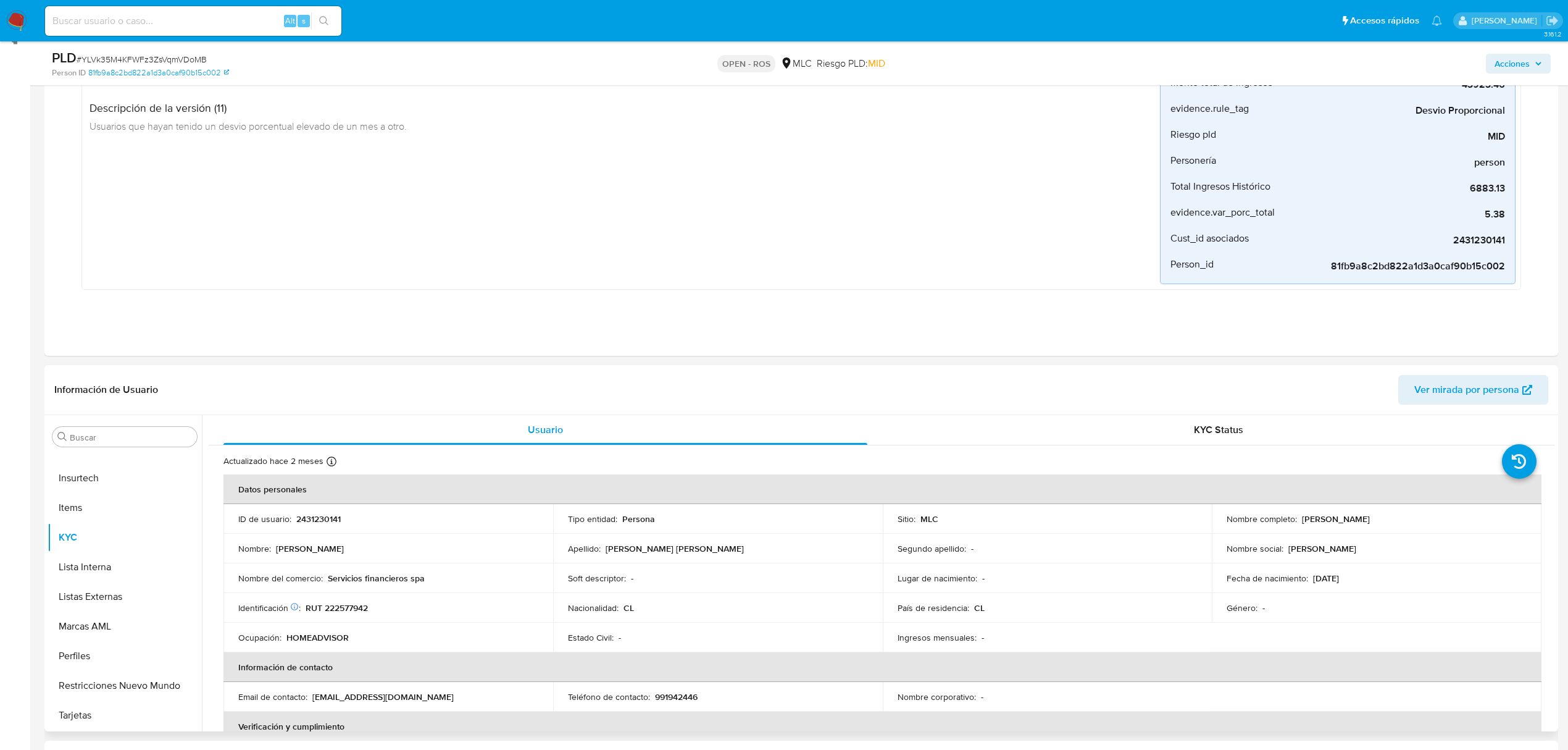
scroll to position [412, 0]
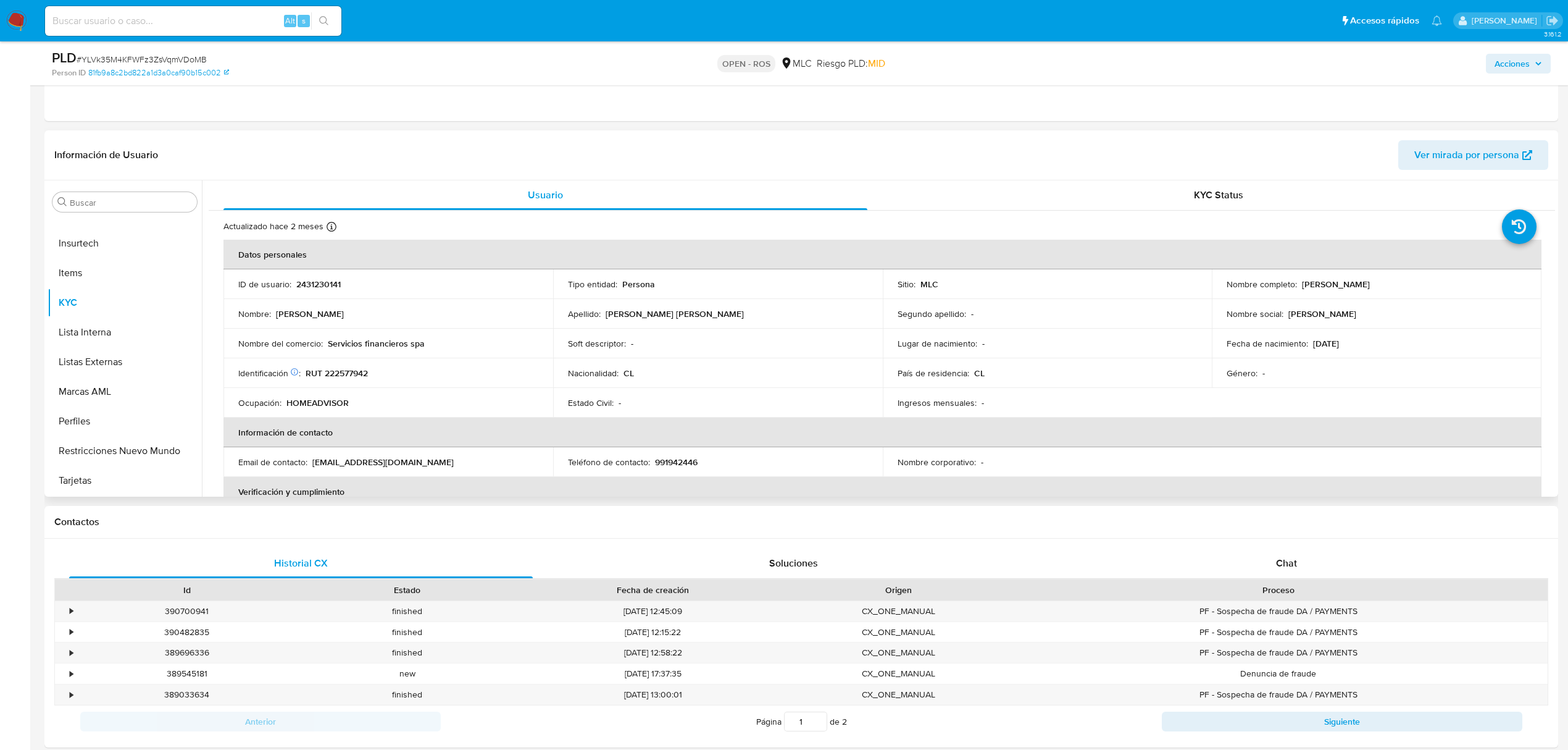
click at [347, 373] on p "RUT 222577942" at bounding box center [336, 373] width 63 height 11
copy p "222577942"
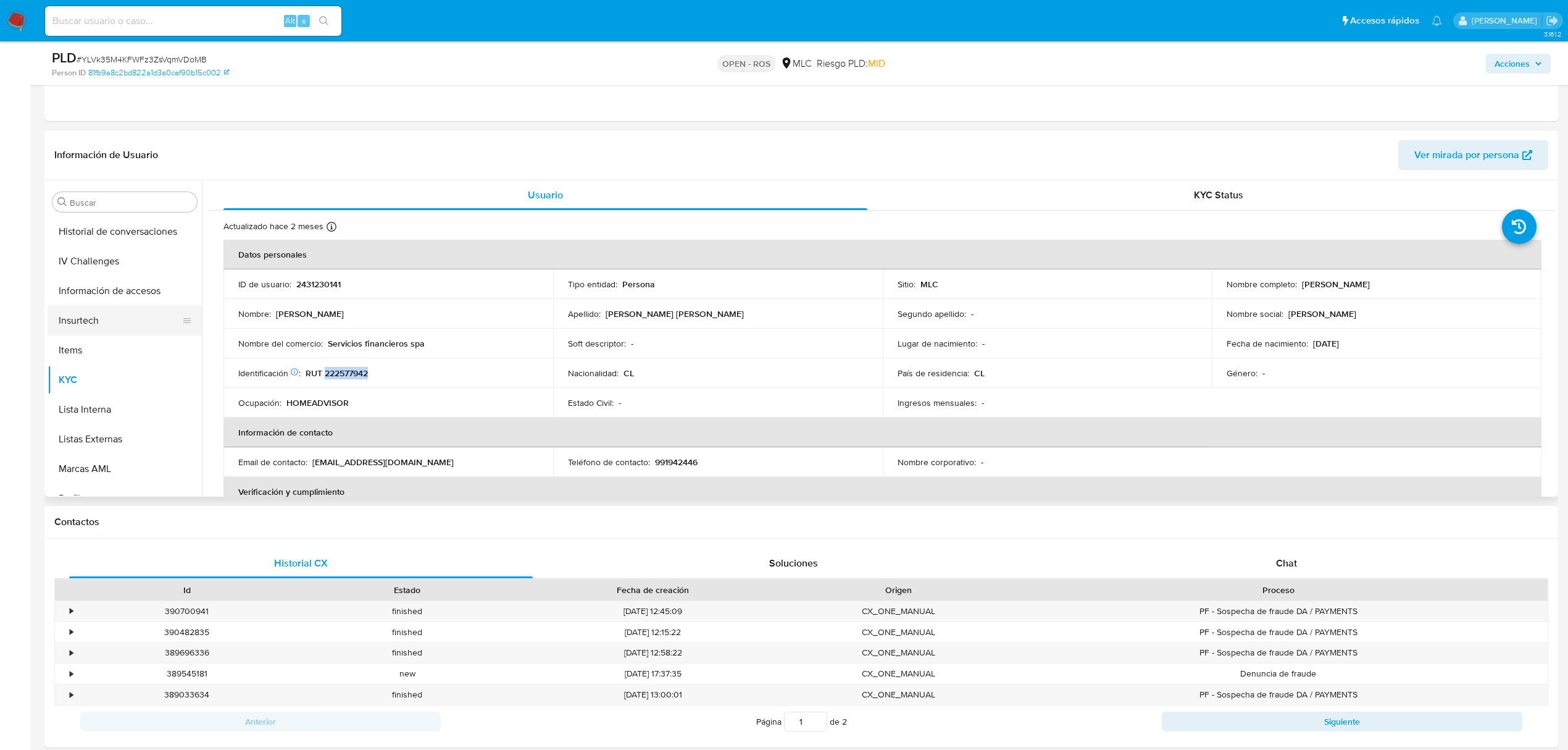
scroll to position [417, 0]
click at [73, 231] on button "General" at bounding box center [120, 230] width 144 height 30
